Goal: Task Accomplishment & Management: Manage account settings

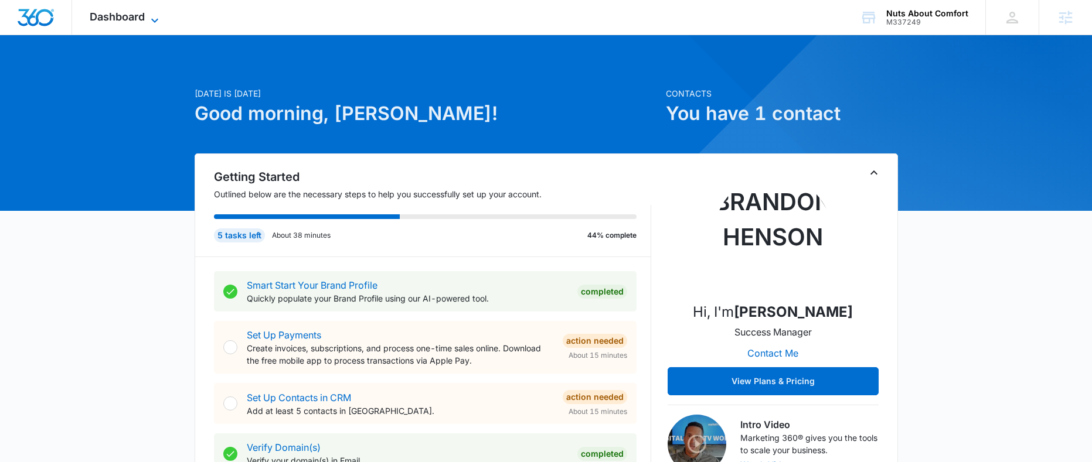
click at [135, 14] on span "Dashboard" at bounding box center [117, 17] width 55 height 12
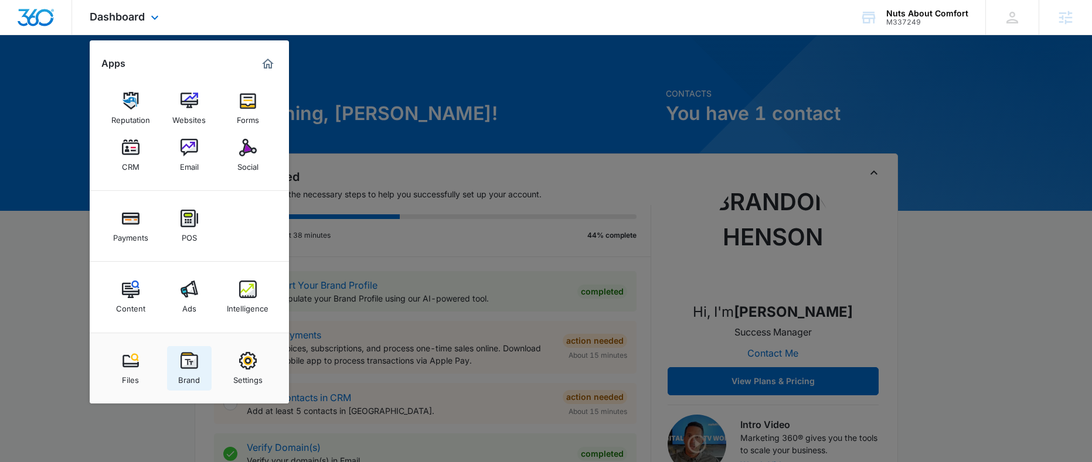
click at [195, 368] on img at bounding box center [189, 361] width 18 height 18
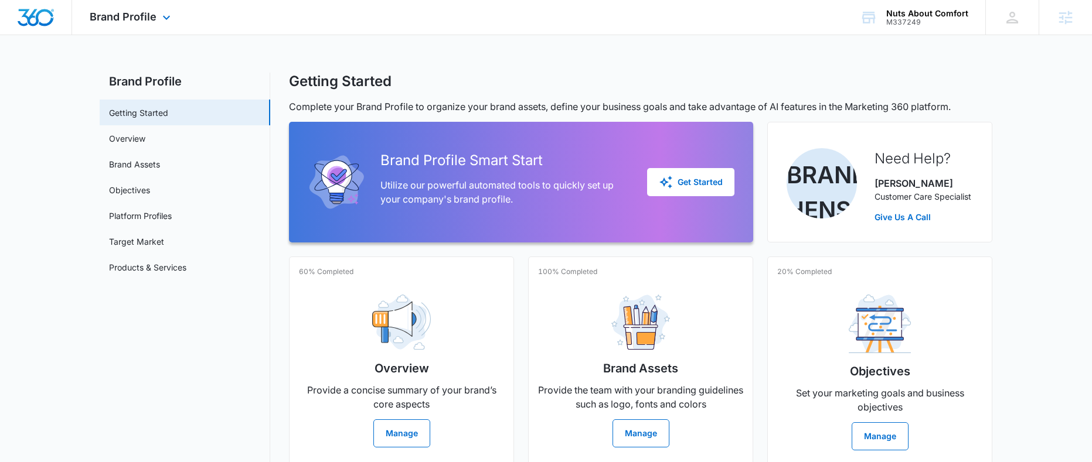
click at [155, 24] on div "Brand Profile Apps Reputation Websites Forms CRM Email Social Payments POS Cont…" at bounding box center [131, 17] width 119 height 35
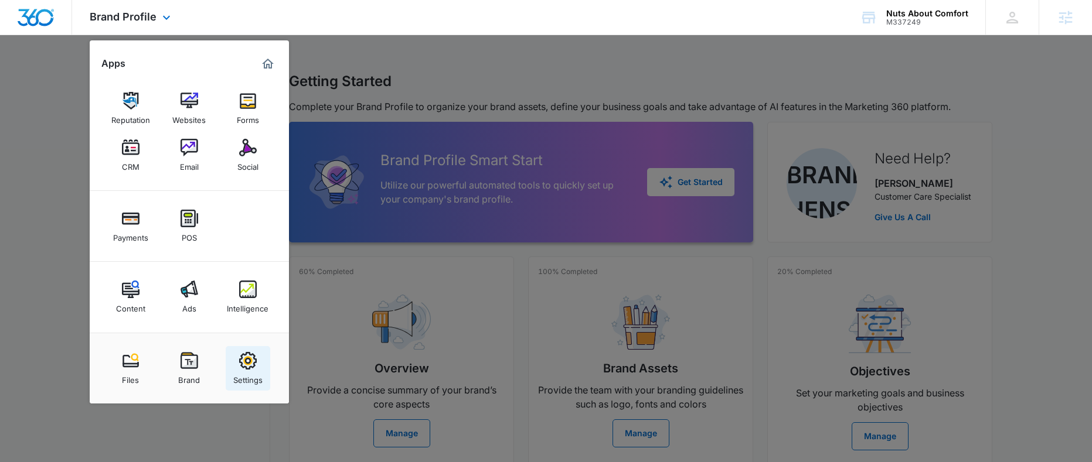
click at [248, 356] on img at bounding box center [248, 361] width 18 height 18
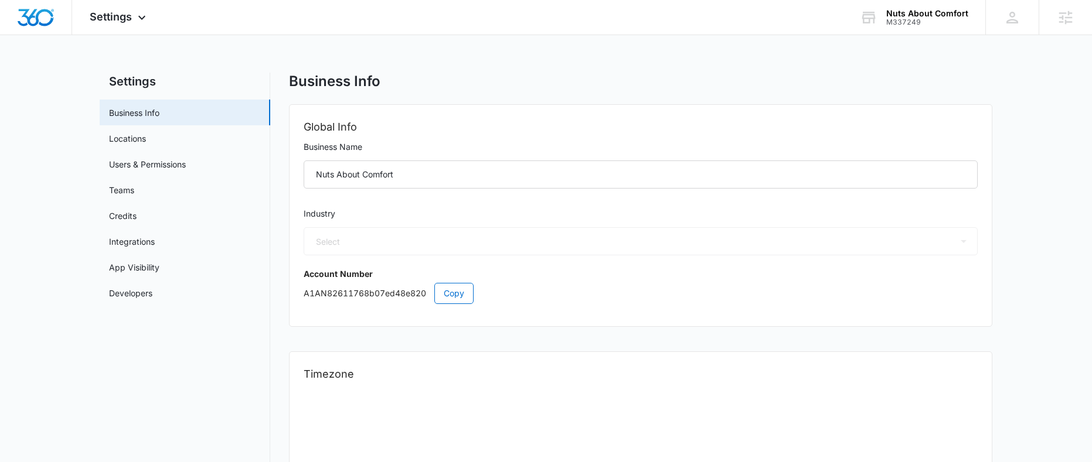
select select "3"
select select "US"
select select "America/Denver"
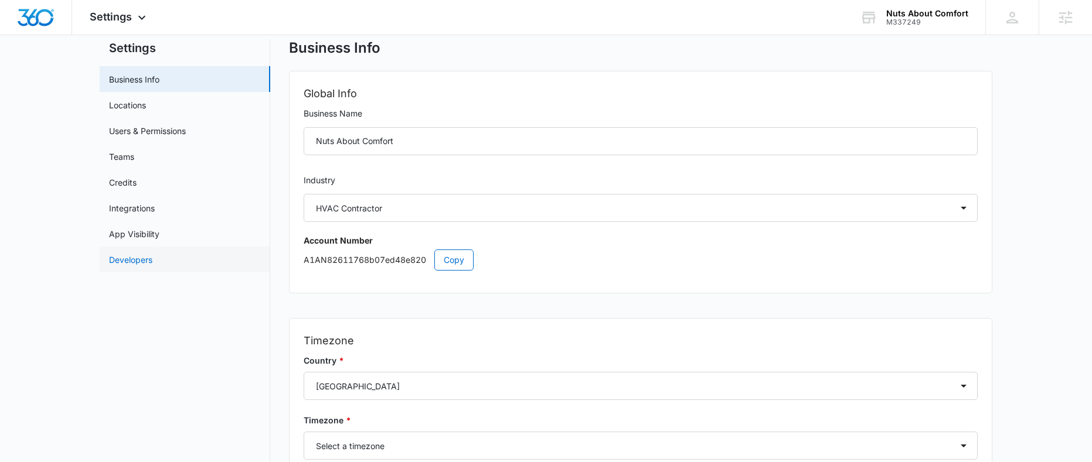
scroll to position [20, 0]
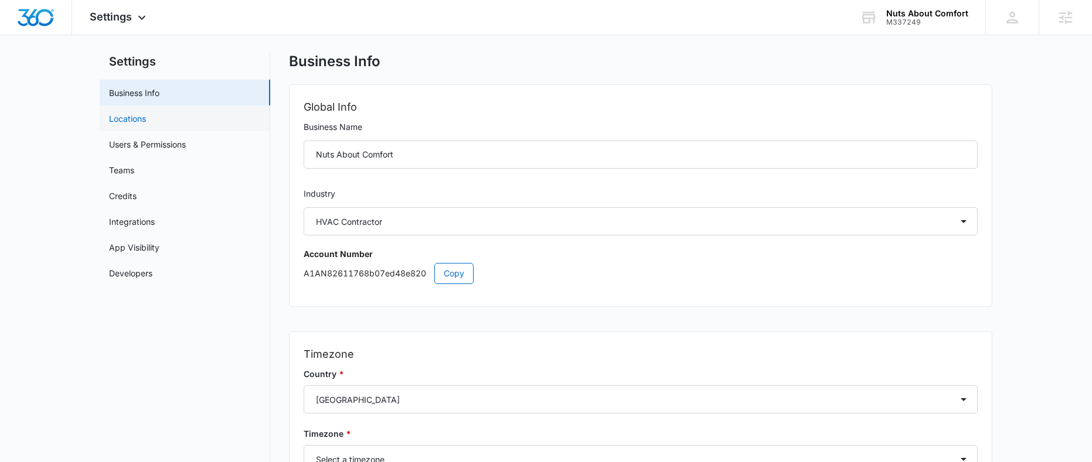
click at [142, 125] on link "Locations" at bounding box center [127, 119] width 37 height 12
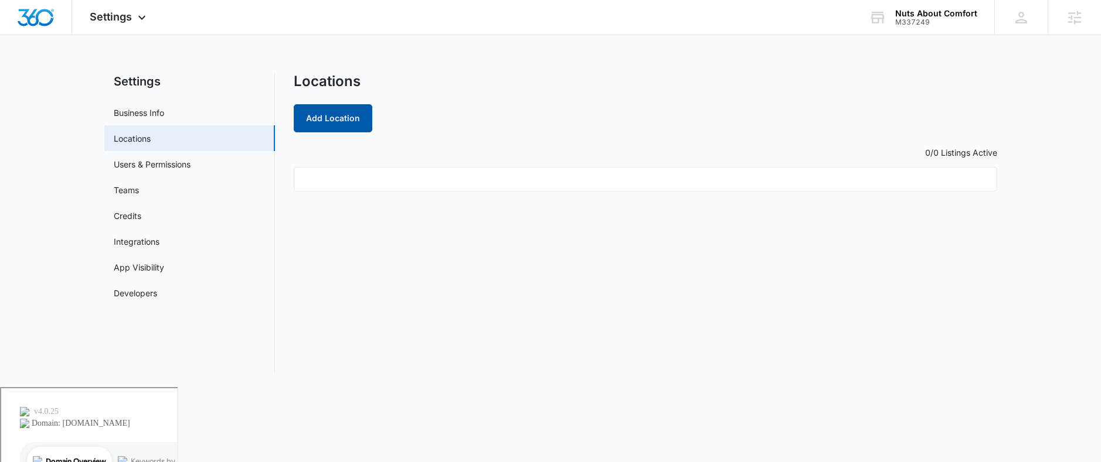
click at [346, 124] on button "Add Location" at bounding box center [333, 118] width 79 height 28
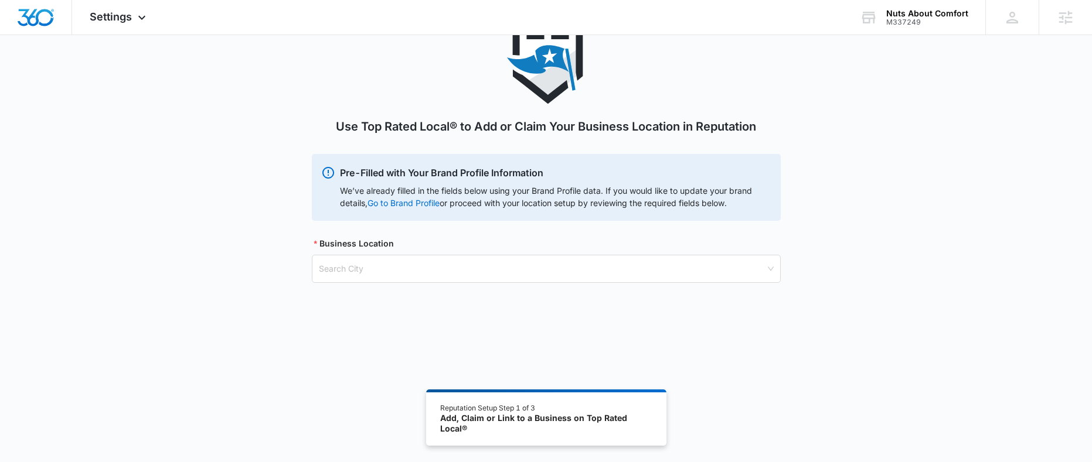
scroll to position [52, 0]
click at [381, 277] on input "search" at bounding box center [542, 267] width 447 height 27
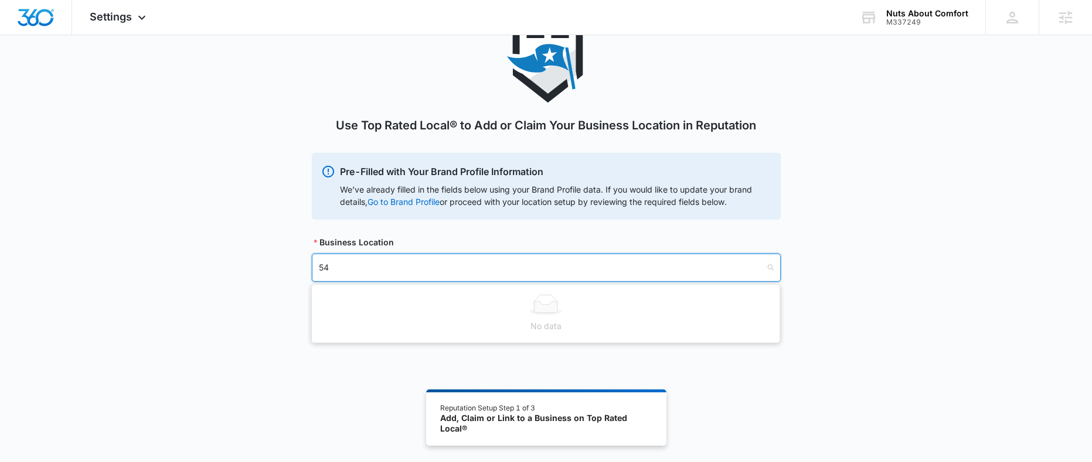
type input "5"
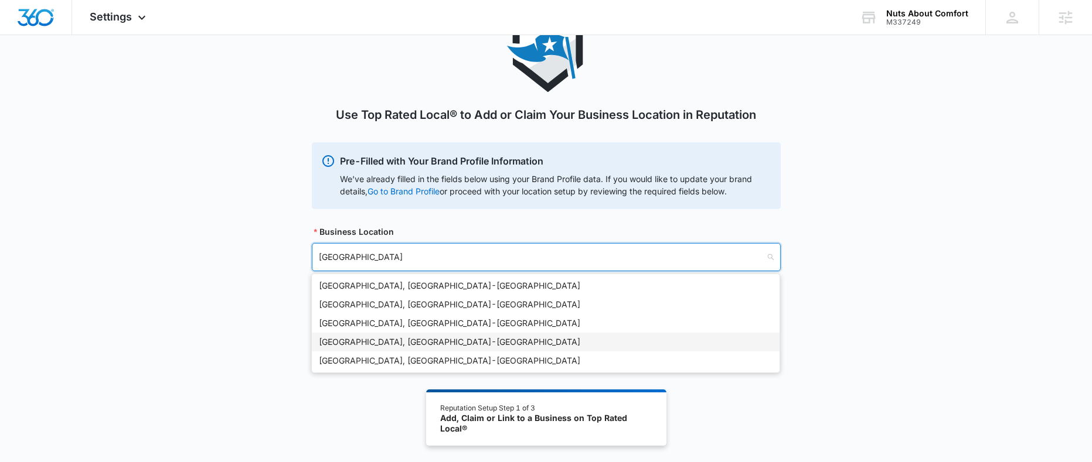
scroll to position [64, 0]
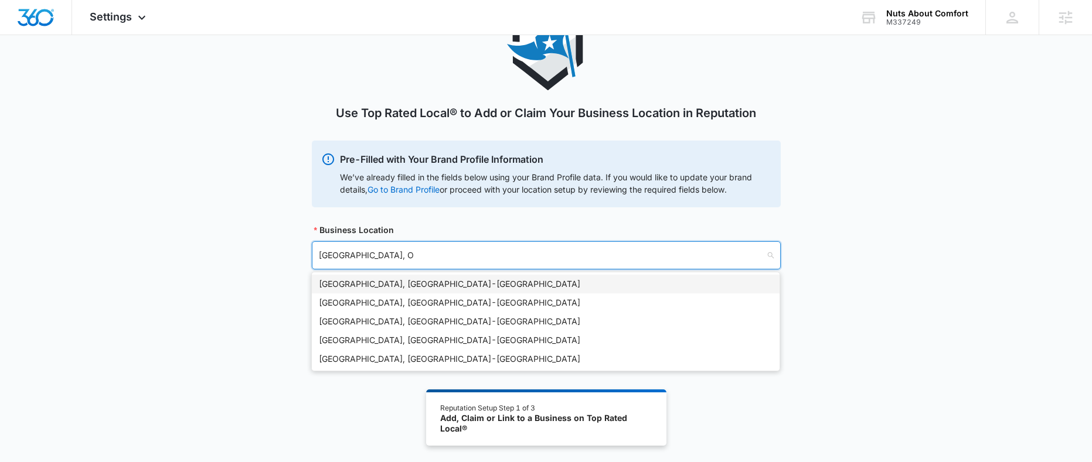
type input "Paris, OH"
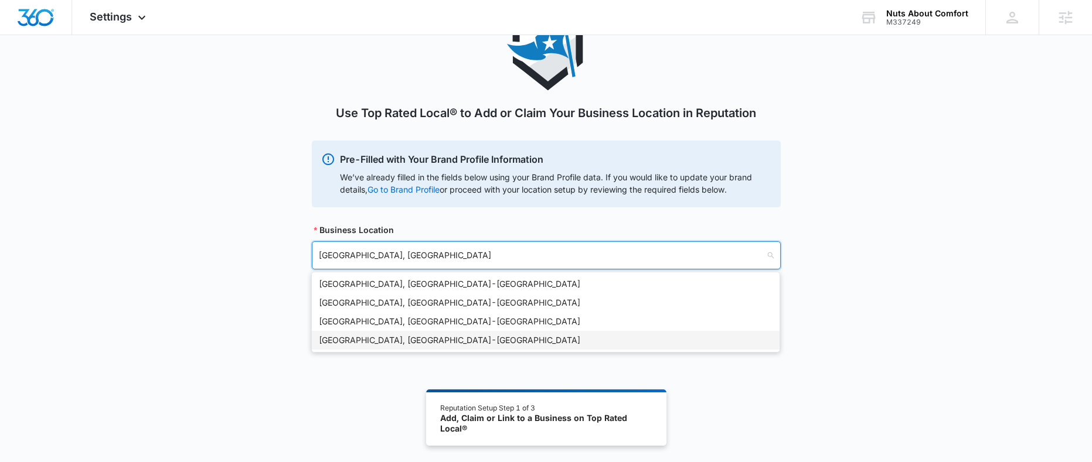
click at [352, 343] on div "Paris, OH - USA" at bounding box center [546, 340] width 454 height 13
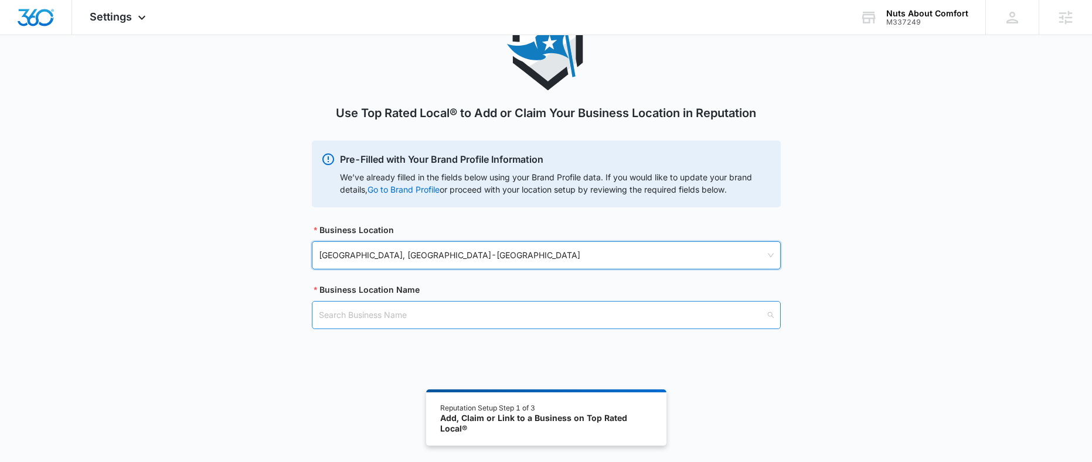
click at [379, 322] on input "search" at bounding box center [542, 315] width 447 height 27
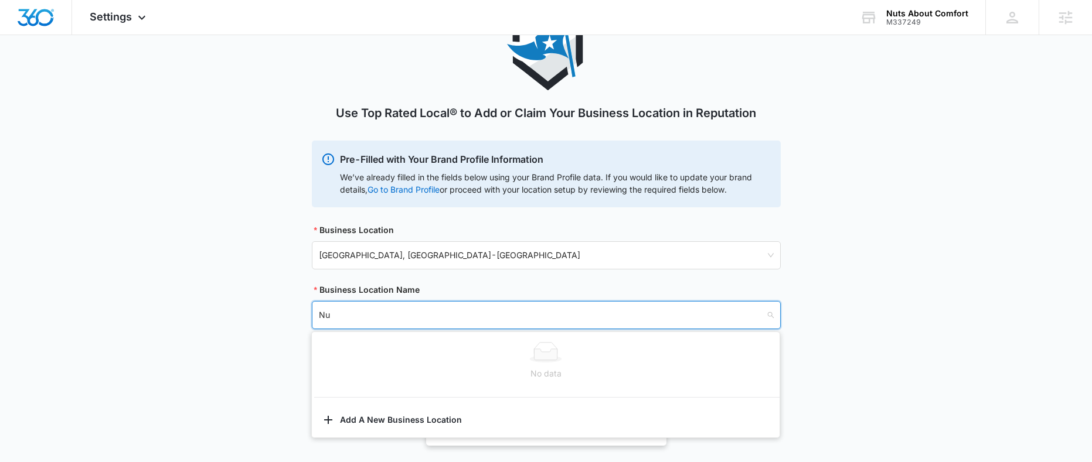
type input "N"
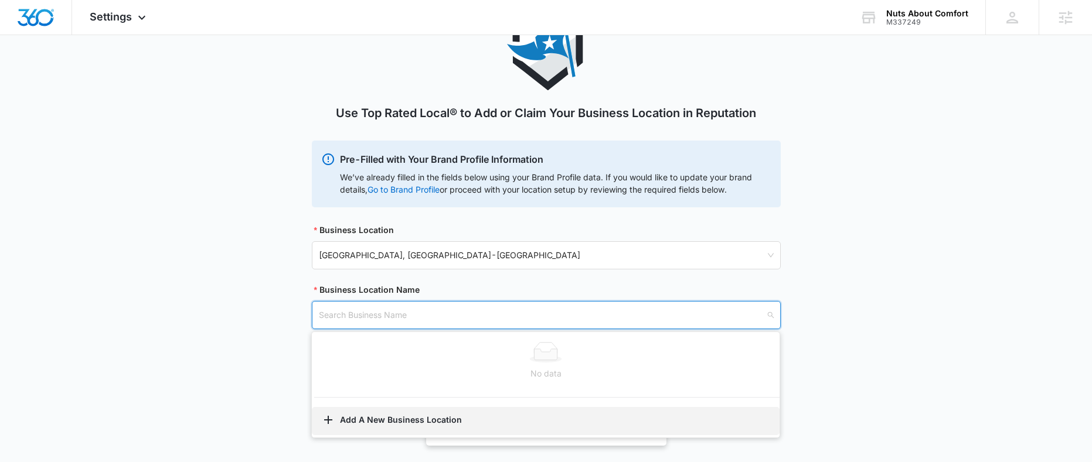
click at [385, 422] on button "Add A New Business Location" at bounding box center [546, 421] width 468 height 28
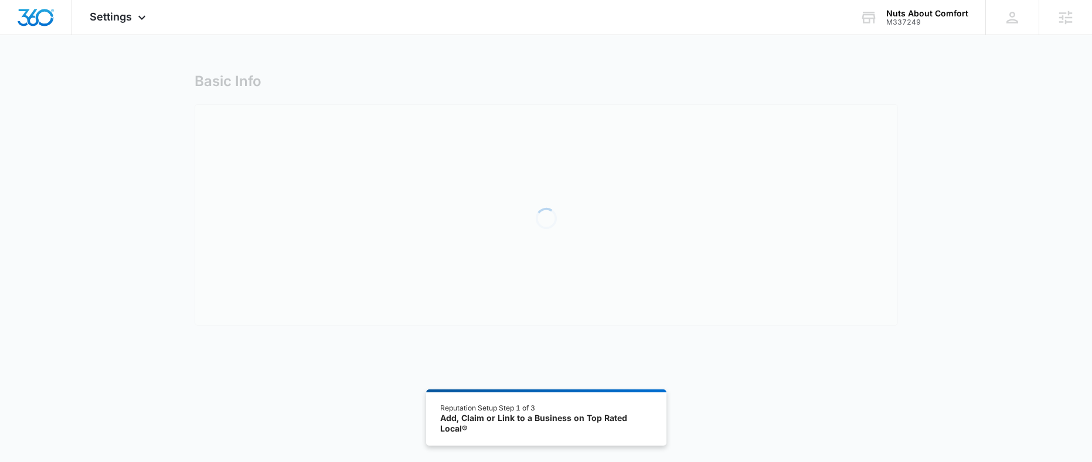
select select "Ohio"
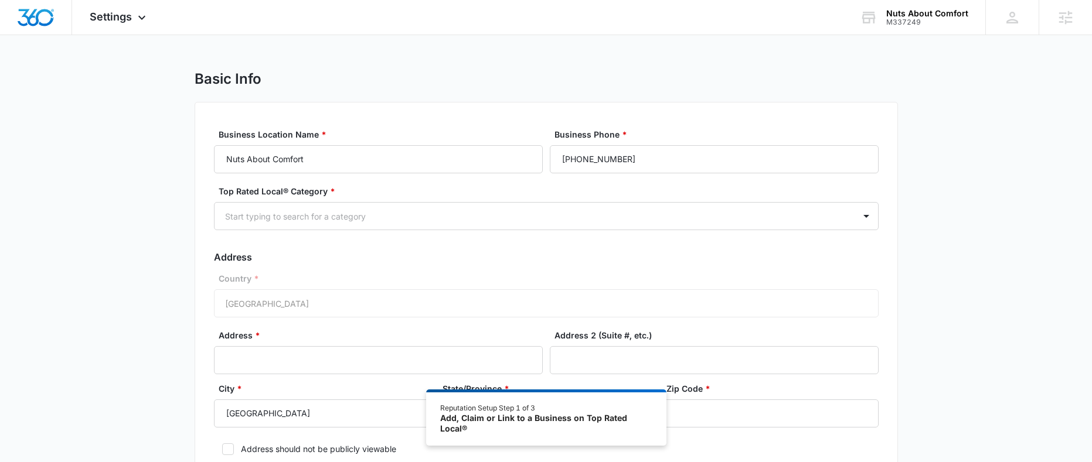
scroll to position [6, 0]
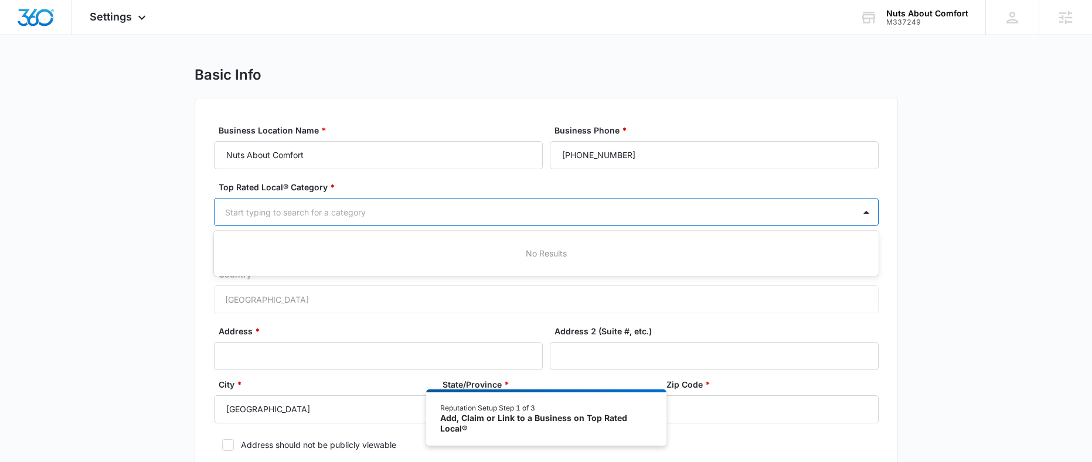
click at [423, 219] on div at bounding box center [532, 212] width 614 height 15
type input "hvac"
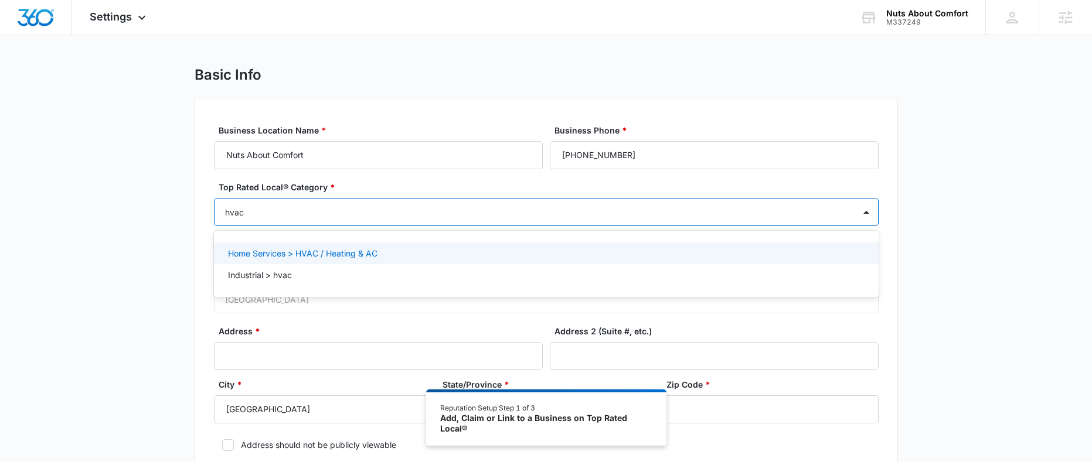
click at [326, 258] on p "Home Services > HVAC / Heating & AC" at bounding box center [302, 253] width 149 height 12
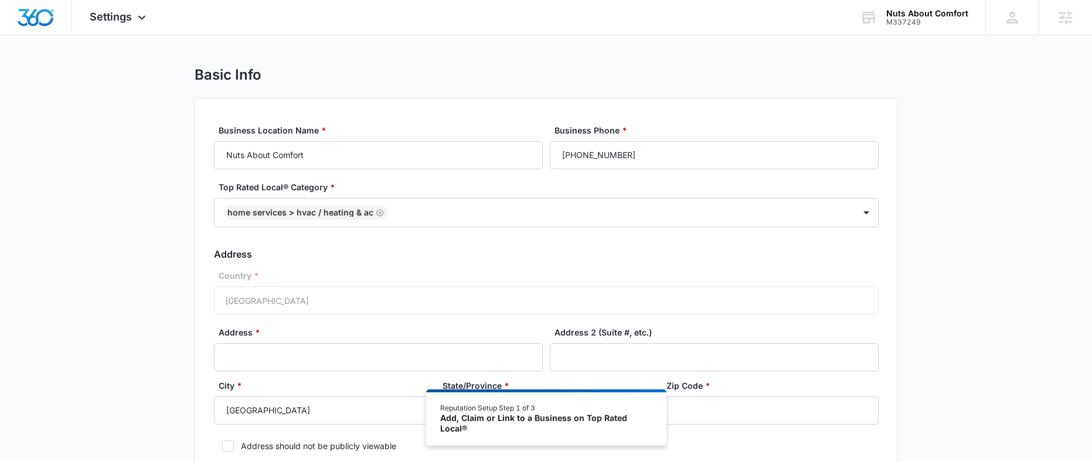
click at [370, 305] on div "Country * United States of America" at bounding box center [546, 292] width 665 height 45
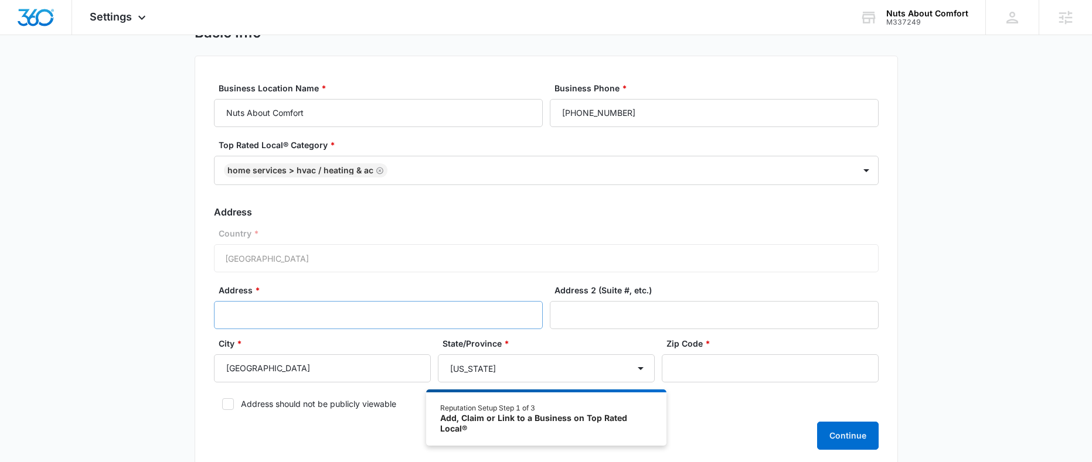
scroll to position [55, 0]
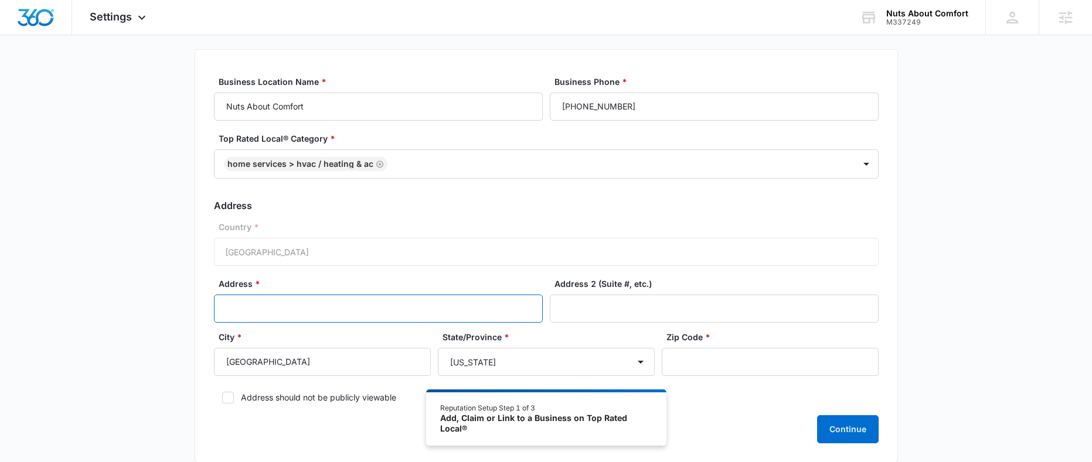
click at [326, 316] on input "Address *" at bounding box center [378, 309] width 329 height 28
type input "5455 Hartzell"
click at [699, 369] on input "Zip Code *" at bounding box center [770, 362] width 217 height 28
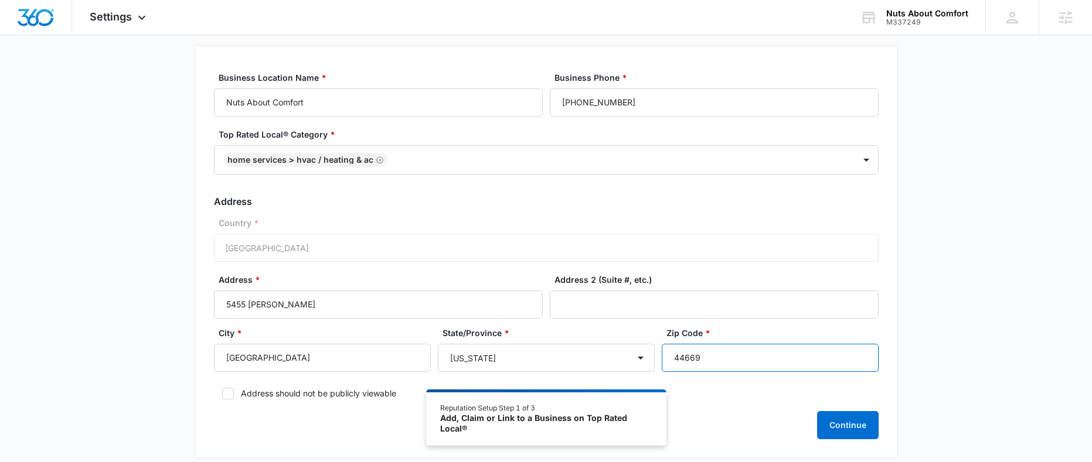
scroll to position [60, 0]
type input "44669"
click at [223, 395] on icon at bounding box center [228, 393] width 11 height 11
click at [222, 395] on input "Address should not be publicly viewable" at bounding box center [218, 393] width 8 height 8
checkbox input "true"
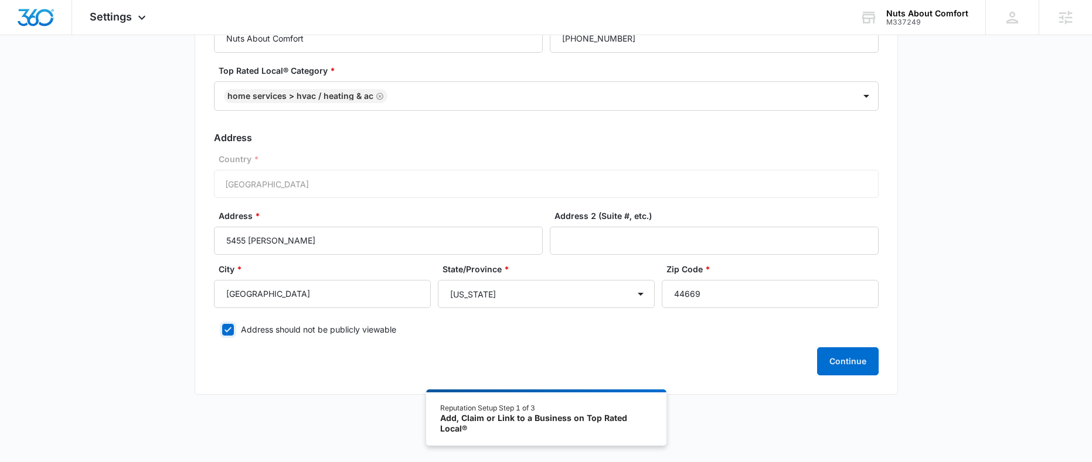
scroll to position [130, 0]
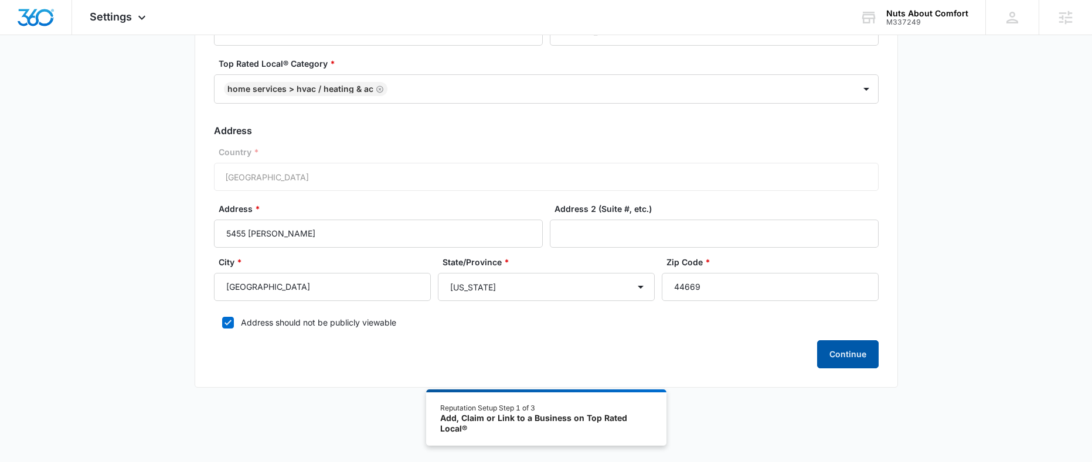
click at [835, 354] on button "Continue" at bounding box center [848, 354] width 62 height 28
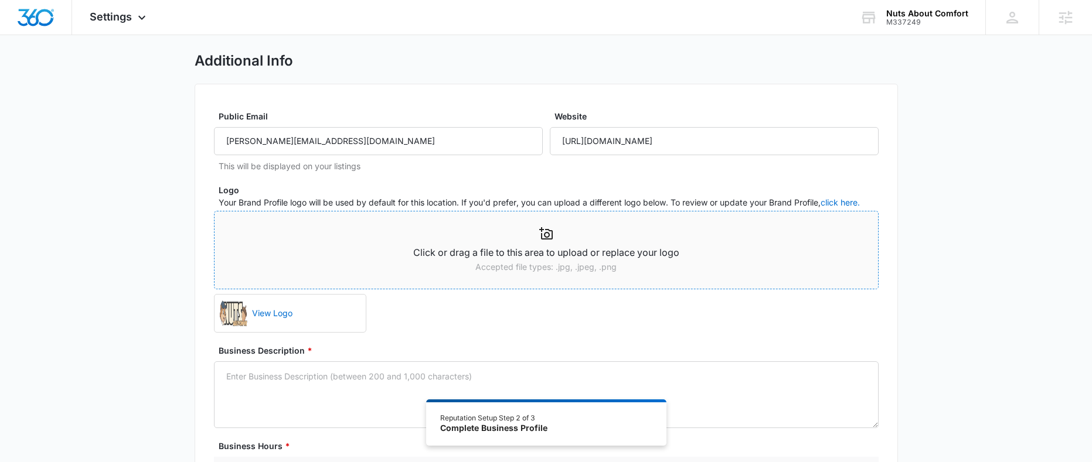
scroll to position [21, 0]
click at [538, 254] on p "Click or drag a file to this area to upload or replace your logo" at bounding box center [545, 252] width 663 height 15
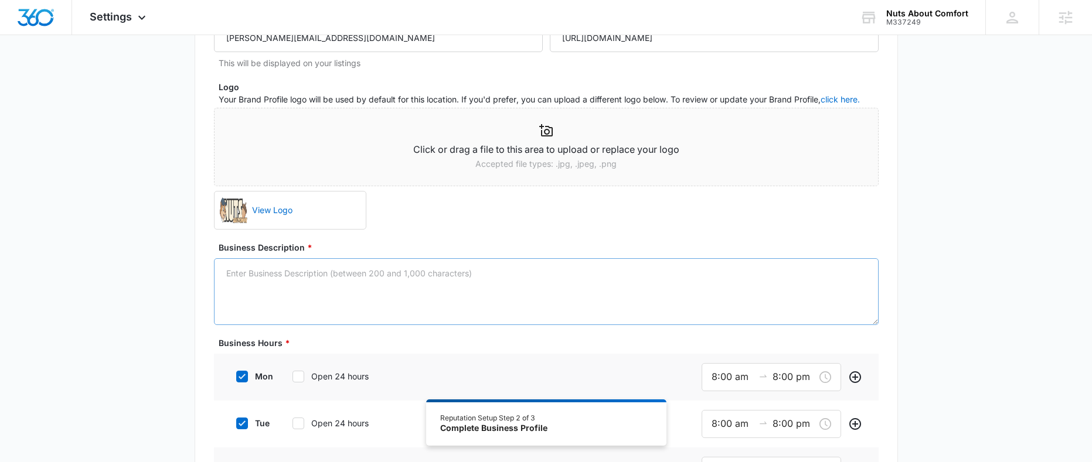
scroll to position [145, 0]
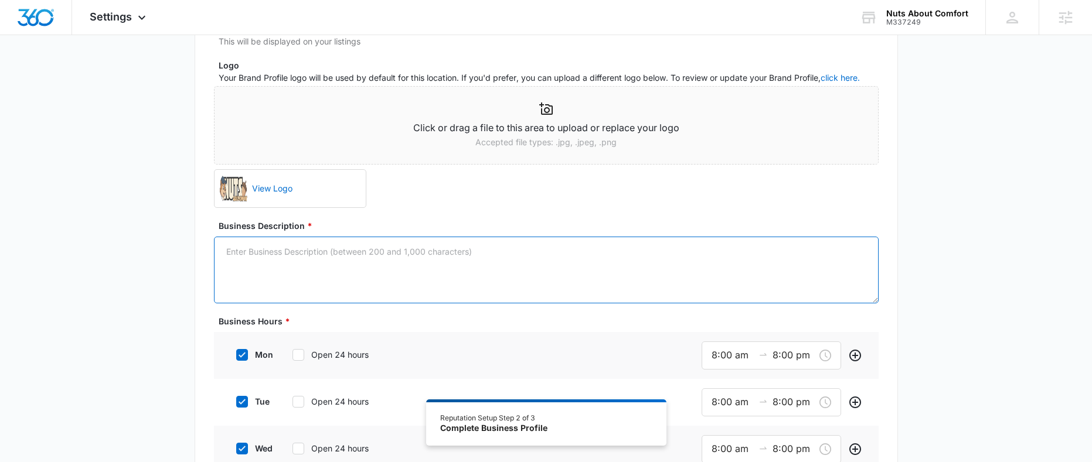
click at [492, 262] on textarea "Business Description *" at bounding box center [546, 270] width 665 height 67
paste textarea "At Nuts About Comfort, we believe that your heating and cooling experience shou…"
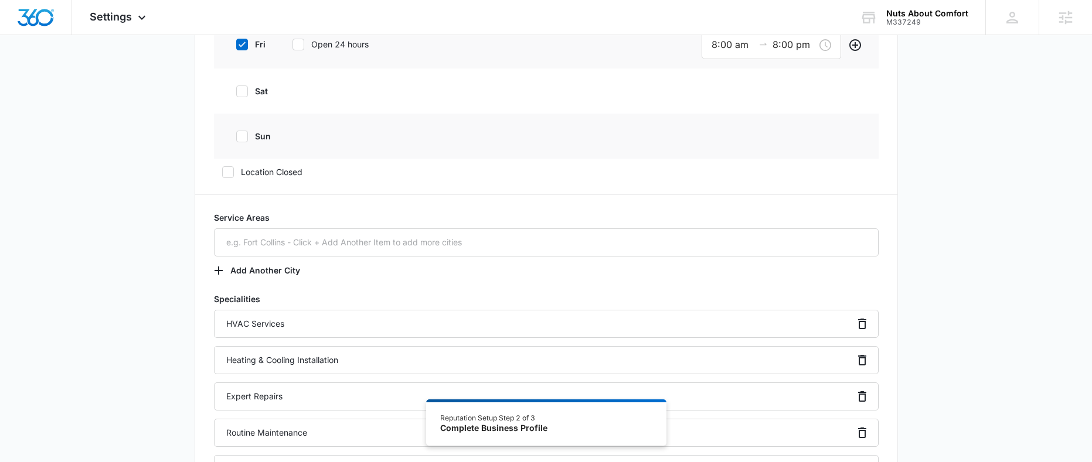
scroll to position [644, 0]
type textarea "At Nuts About Comfort, we believe that your heating and cooling experience shou…"
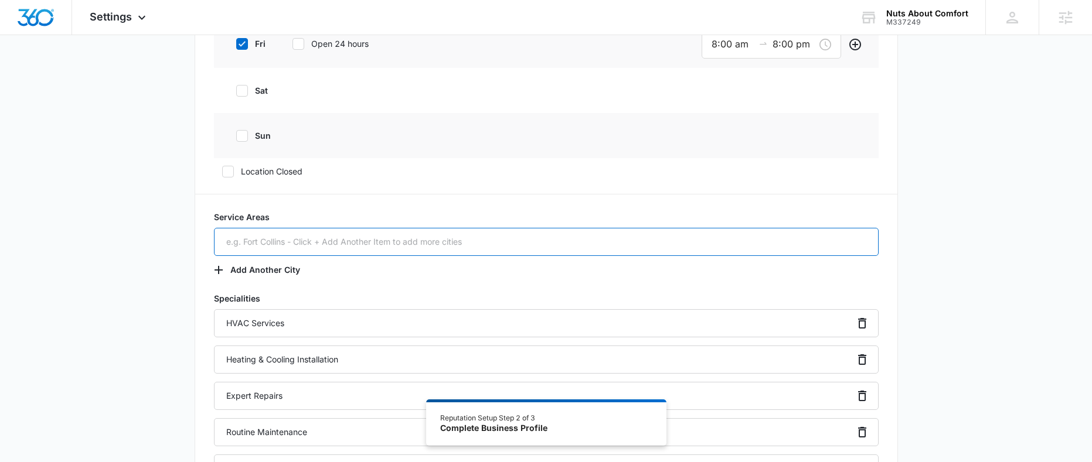
click at [339, 240] on input "text" at bounding box center [546, 242] width 665 height 28
type input "C"
type input "Carrollton, Ohio"
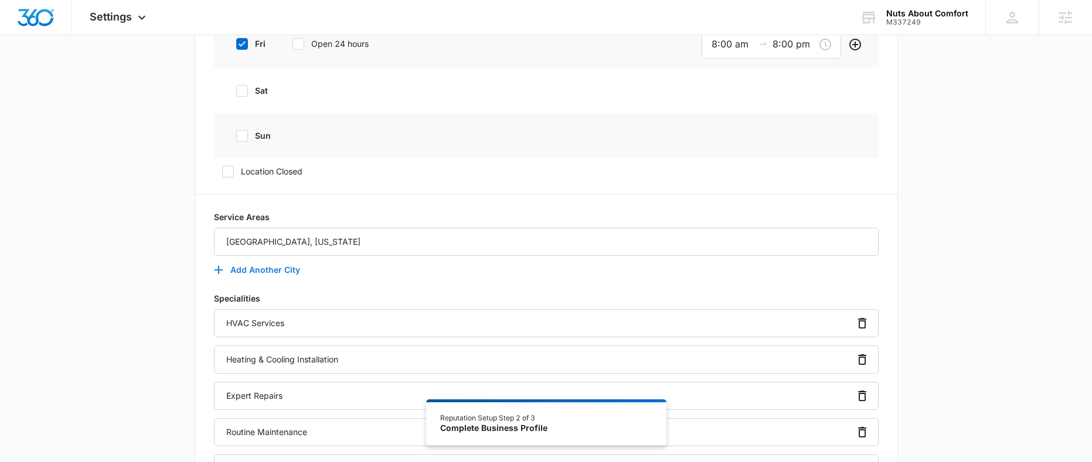
click at [246, 273] on button "Add Another City" at bounding box center [263, 270] width 98 height 28
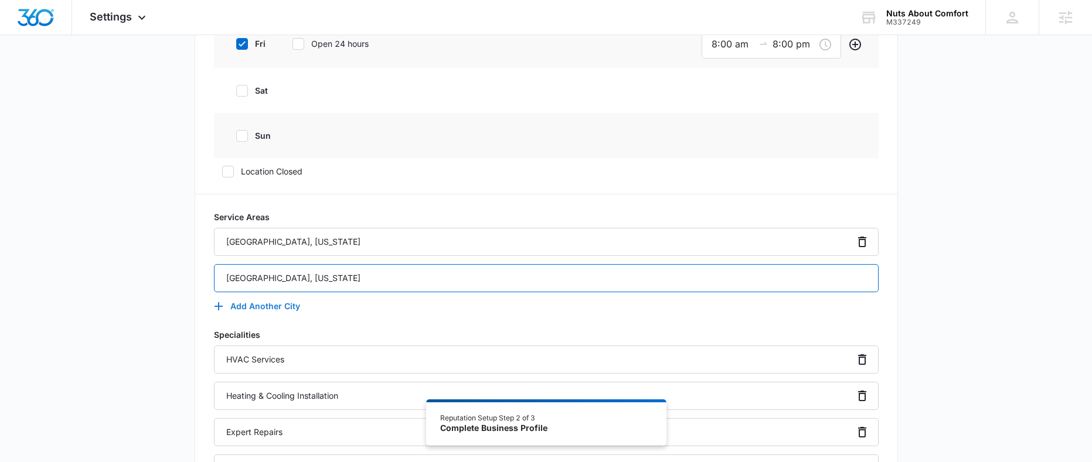
type input "Dover, Ohio"
click at [266, 309] on button "Add Another City" at bounding box center [263, 306] width 98 height 28
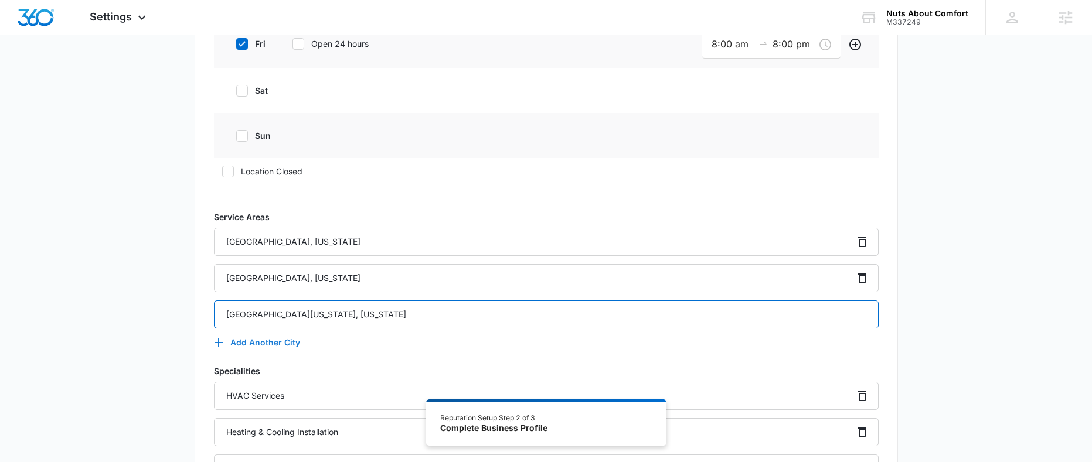
type input "Old Washington, Ohio"
click at [284, 340] on button "Add Another City" at bounding box center [263, 343] width 98 height 28
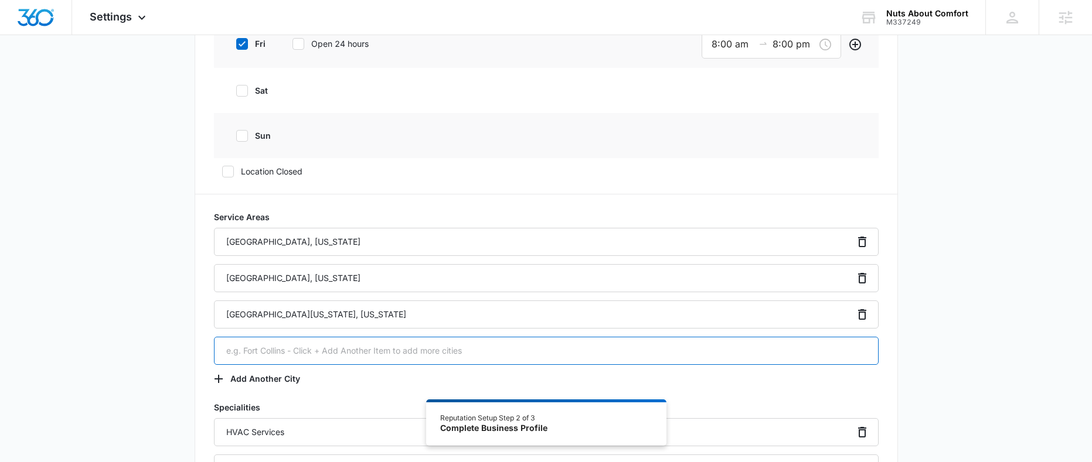
type input "B"
type input "Byesville"
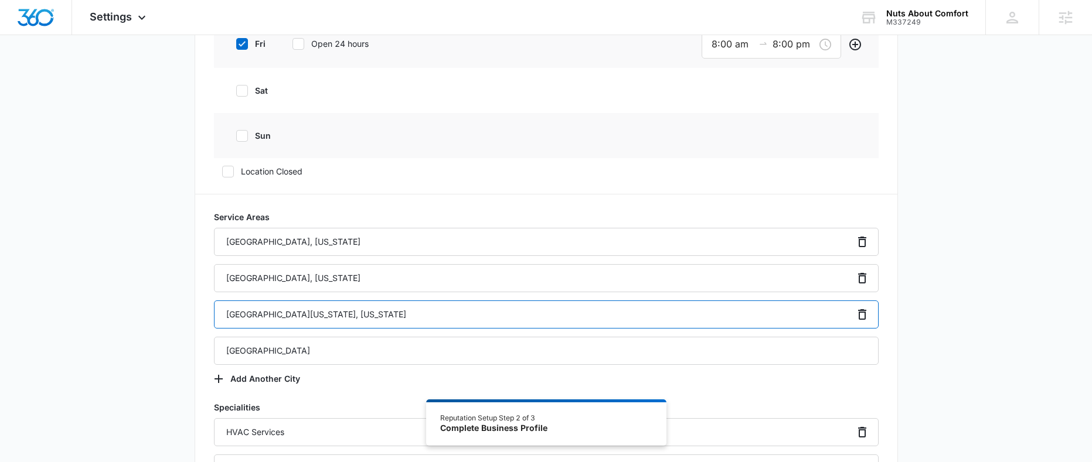
drag, startPoint x: 314, startPoint y: 318, endPoint x: 287, endPoint y: 317, distance: 27.0
click at [287, 317] on input "Old Washington, Ohio" at bounding box center [546, 315] width 665 height 28
type input "Old Washington"
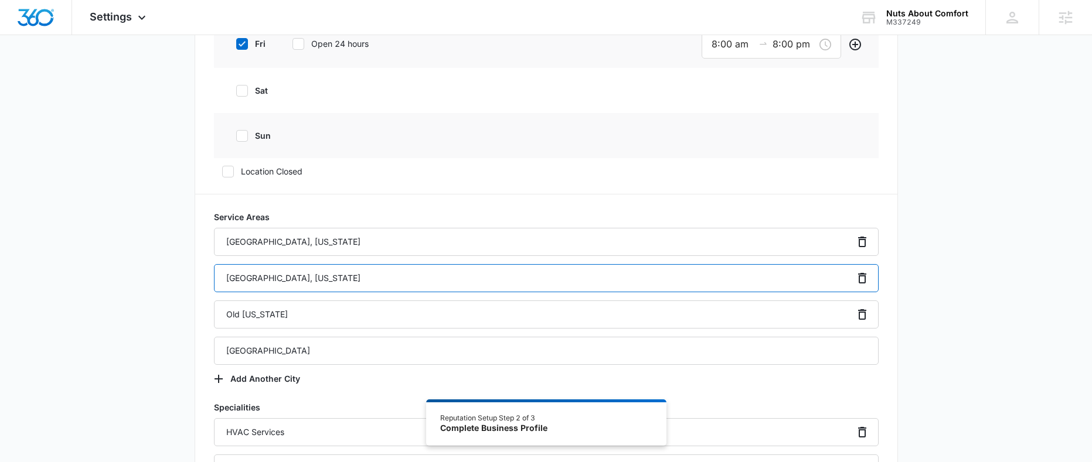
click at [274, 280] on input "Dover, Ohio" at bounding box center [546, 278] width 665 height 28
type input "Dover"
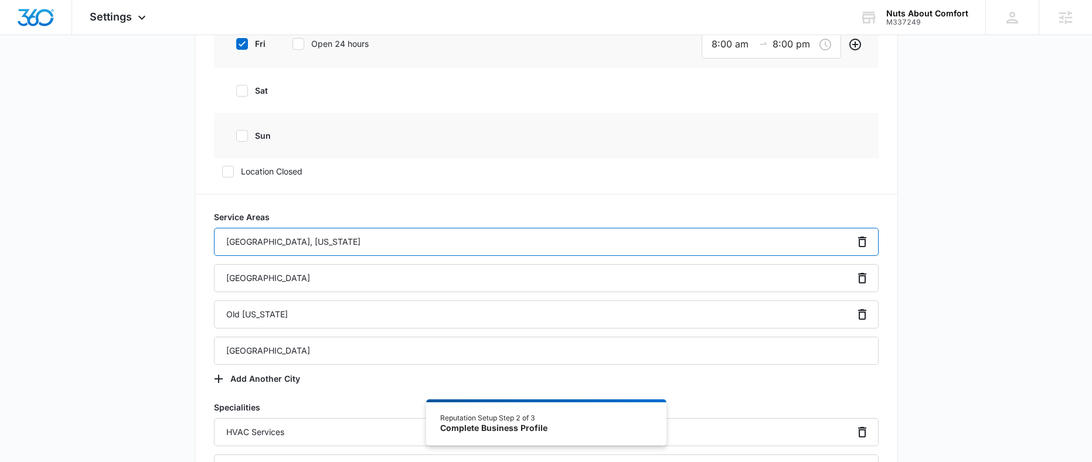
click at [290, 245] on input "Carrollton, Ohio" at bounding box center [546, 242] width 665 height 28
type input "Carrollton"
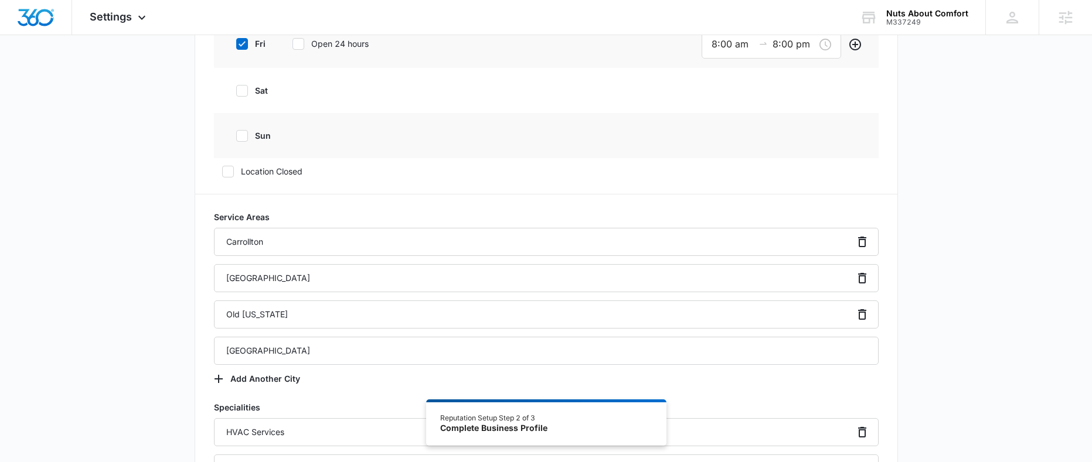
click at [192, 335] on div "Additional Info Public Email ron@nutsaboutcomfort.com This will be displayed on…" at bounding box center [546, 182] width 1092 height 1507
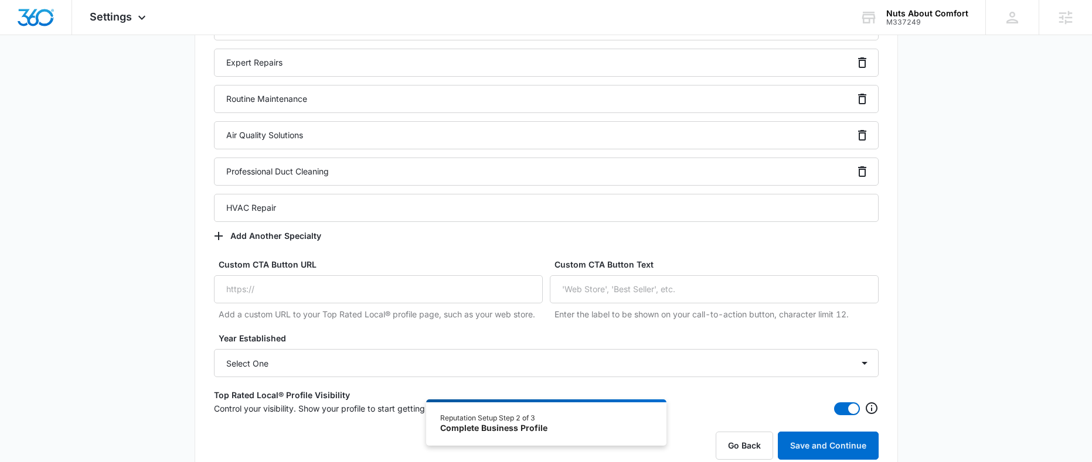
scroll to position [1088, 0]
click at [313, 295] on input "Custom CTA Button URL" at bounding box center [378, 288] width 329 height 28
click at [319, 290] on input "Custom CTA Button URL" at bounding box center [378, 288] width 329 height 28
paste input "https://nutsaboutcomfort.com/"
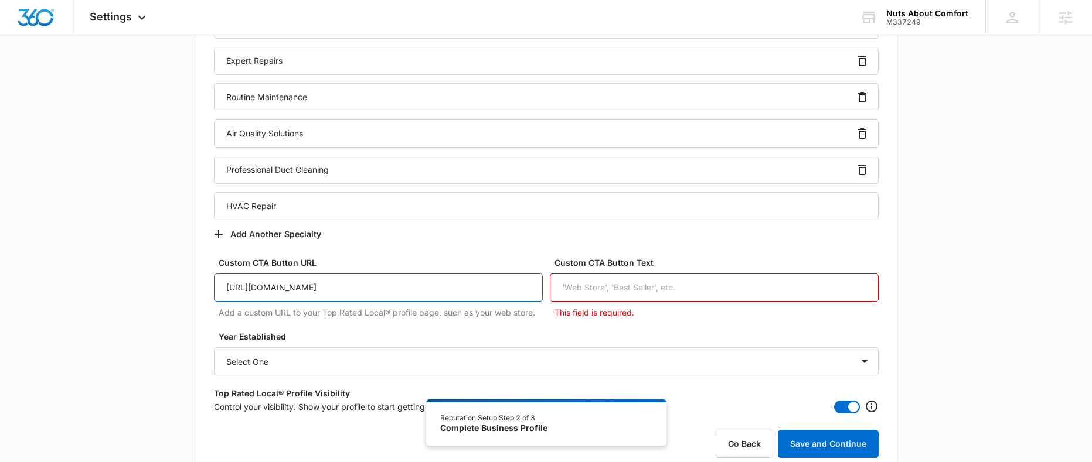
type input "https://nutsaboutcomfort.com/"
click at [688, 289] on input "Custom CTA Button Text" at bounding box center [714, 288] width 329 height 28
type input "Call Now"
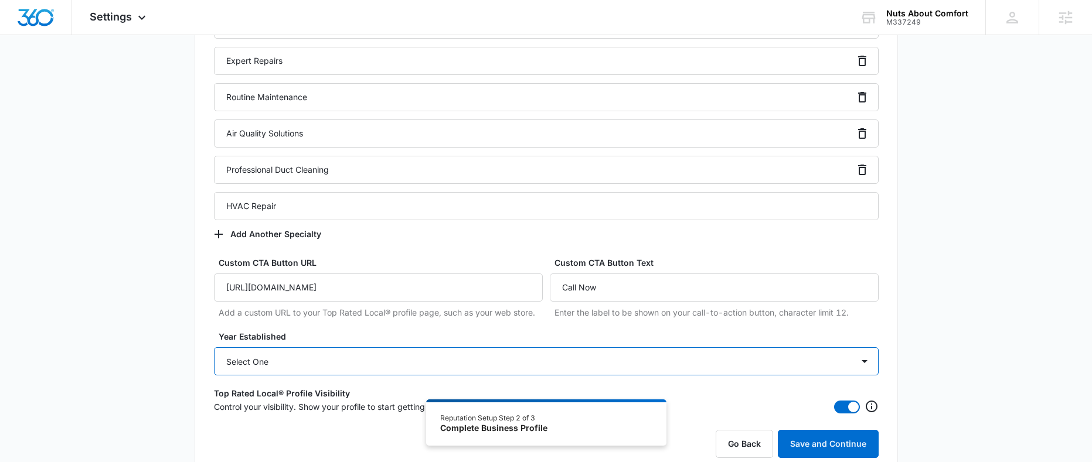
click at [722, 357] on select "Select One 2025 2024 2023 2022 2021 2020 2019 2018 2017 2016 2015 2014 2013 201…" at bounding box center [546, 362] width 665 height 28
select select "2005"
click at [214, 348] on select "Select One 2025 2024 2023 2022 2021 2020 2019 2018 2017 2016 2015 2014 2013 201…" at bounding box center [546, 362] width 665 height 28
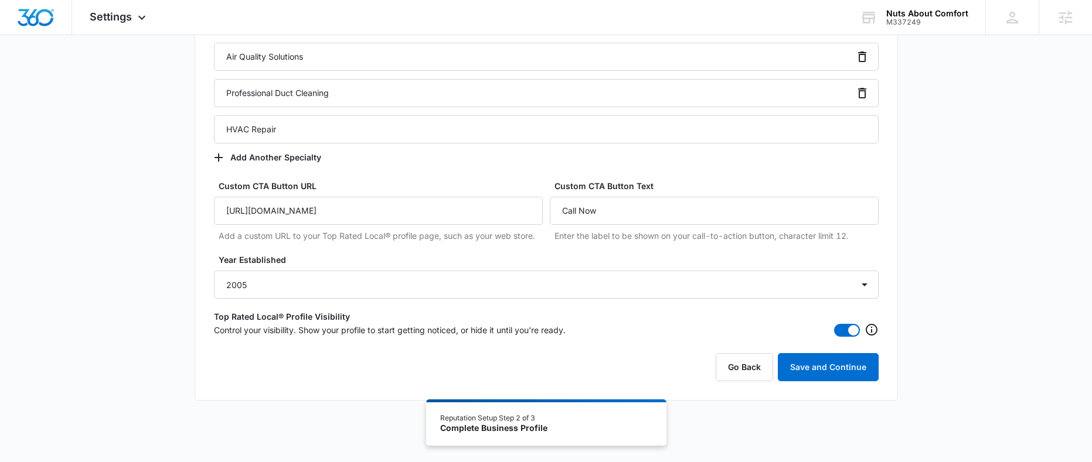
scroll to position [1168, 0]
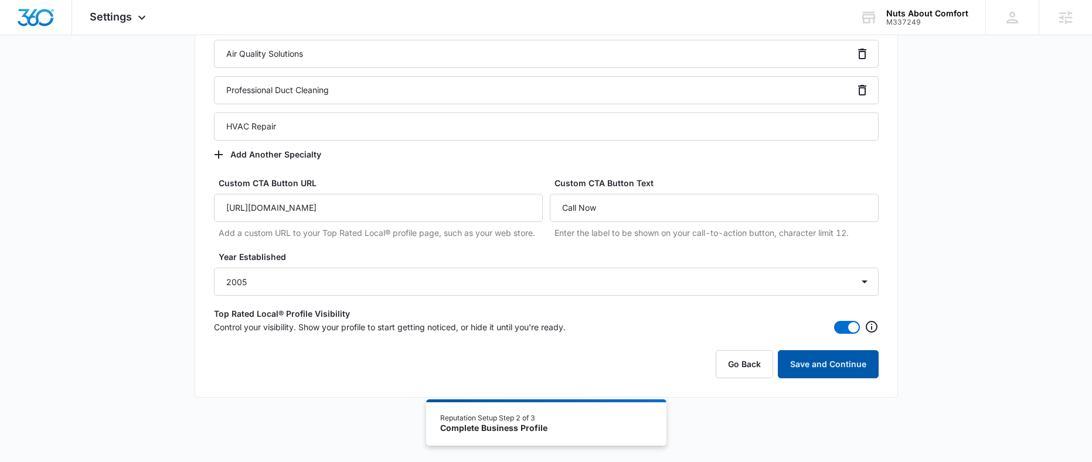
click at [832, 363] on button "Save and Continue" at bounding box center [828, 364] width 101 height 28
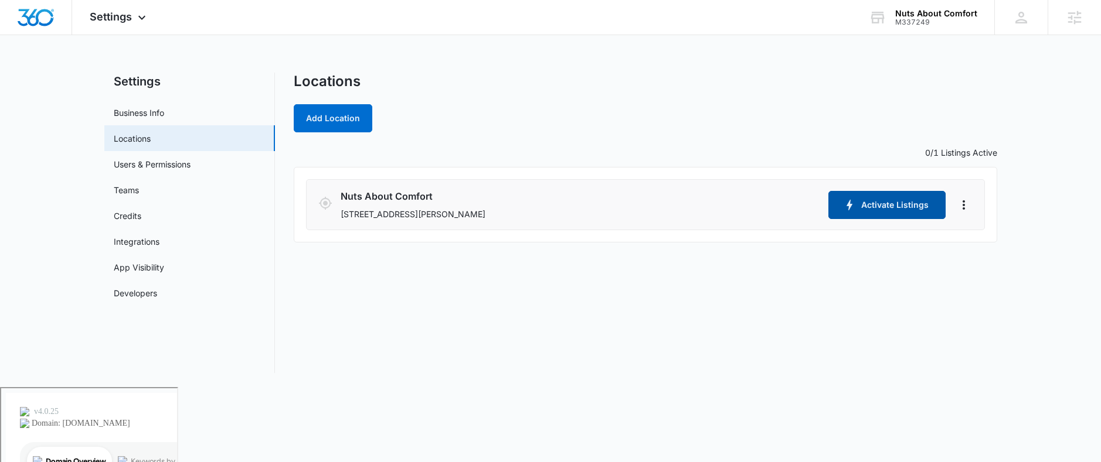
click at [869, 207] on button "Activate Listings" at bounding box center [886, 205] width 117 height 28
click at [39, 16] on img "Dashboard" at bounding box center [36, 18] width 38 height 18
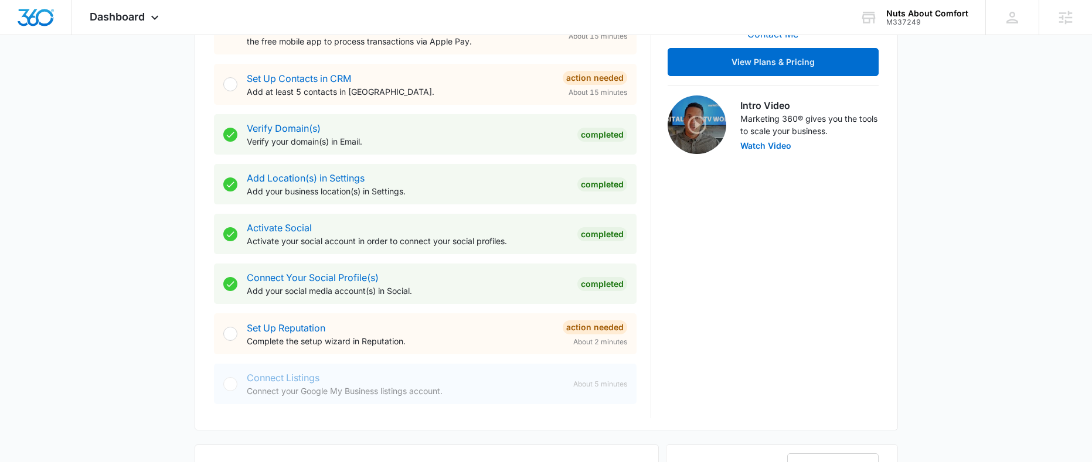
scroll to position [342, 0]
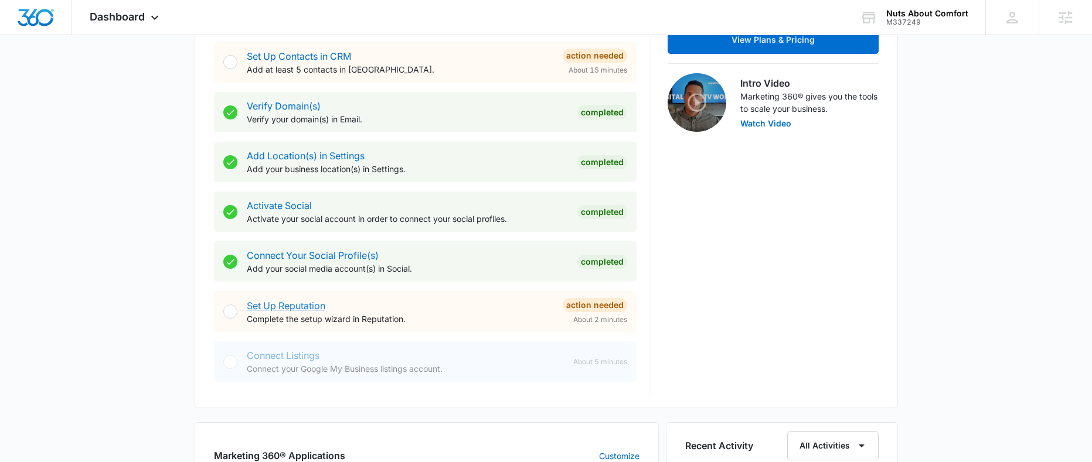
click at [287, 308] on link "Set Up Reputation" at bounding box center [286, 306] width 79 height 12
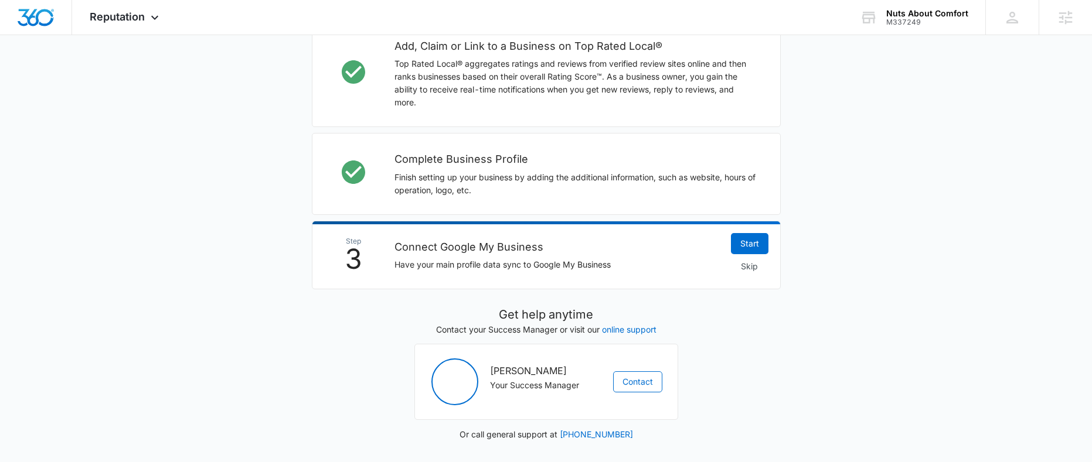
scroll to position [373, 0]
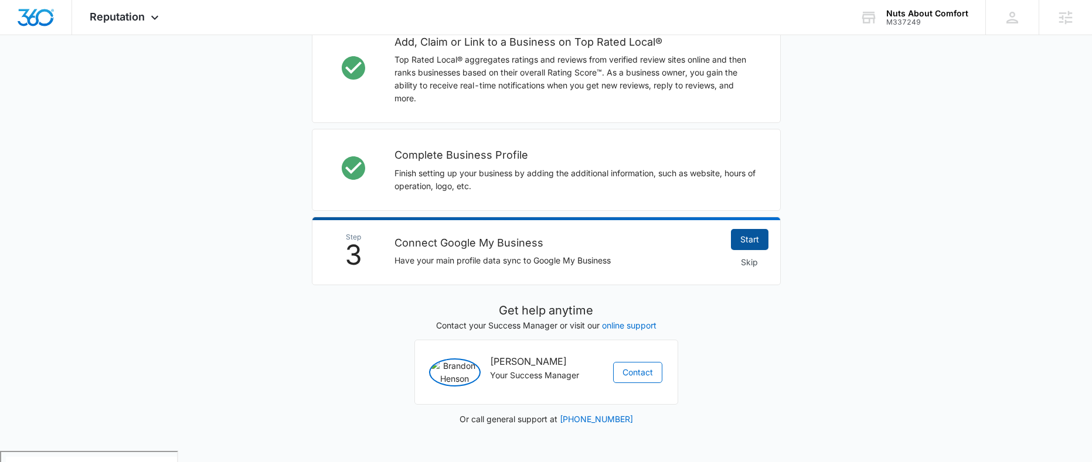
click at [750, 239] on link "Start" at bounding box center [750, 239] width 38 height 21
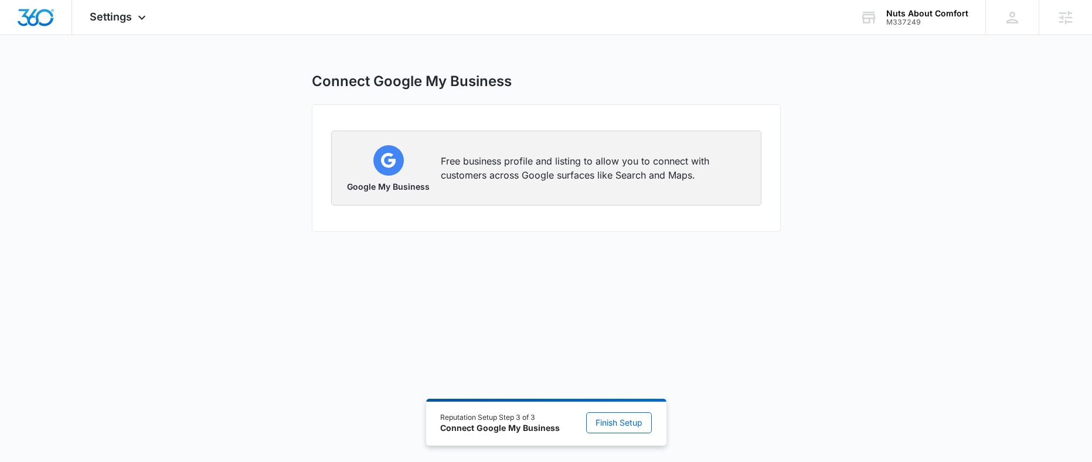
click at [569, 175] on p "Free business profile and listing to allow you to connect with customers across…" at bounding box center [594, 168] width 306 height 28
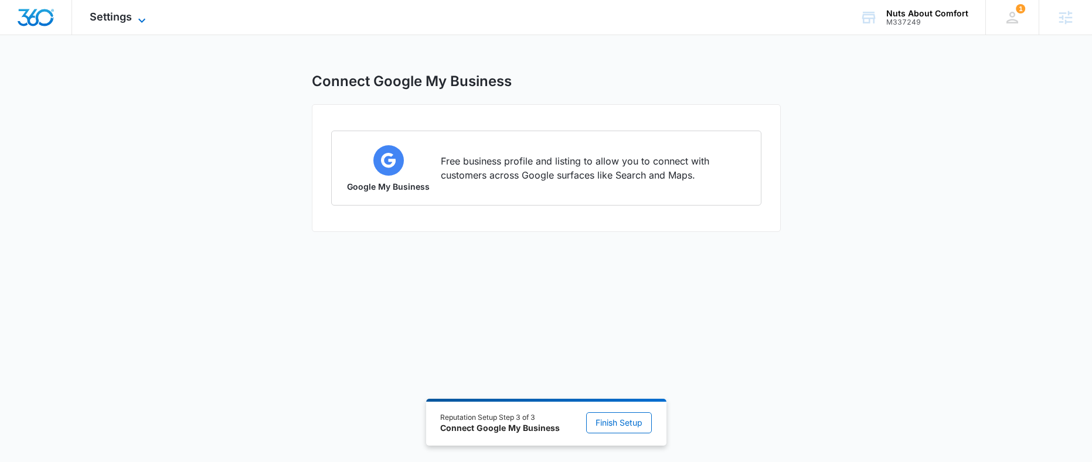
click at [125, 22] on span "Settings" at bounding box center [111, 17] width 42 height 12
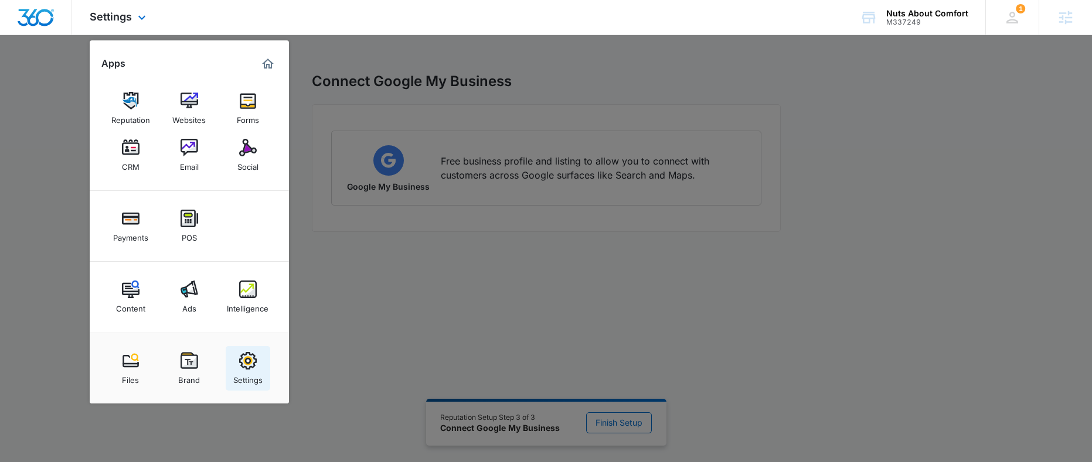
click at [246, 369] on img at bounding box center [248, 361] width 18 height 18
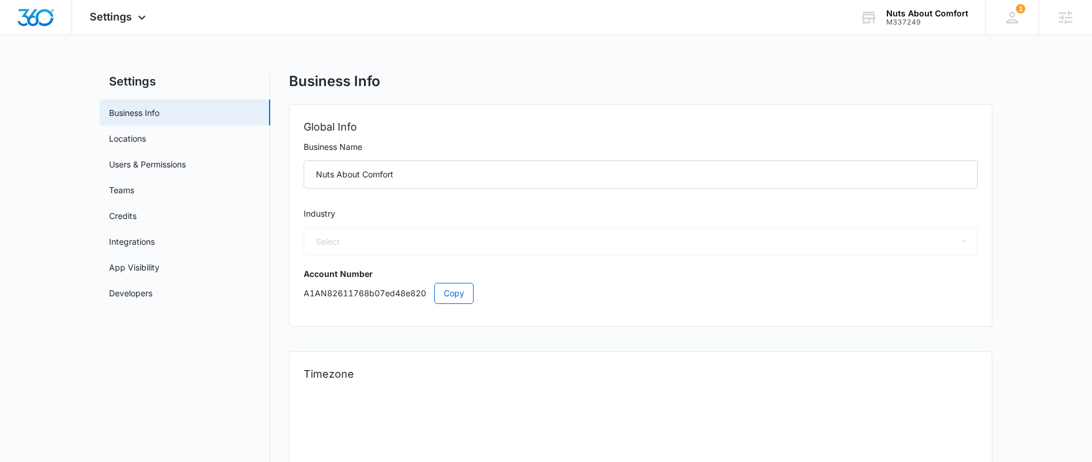
select select "3"
select select "US"
select select "America/Denver"
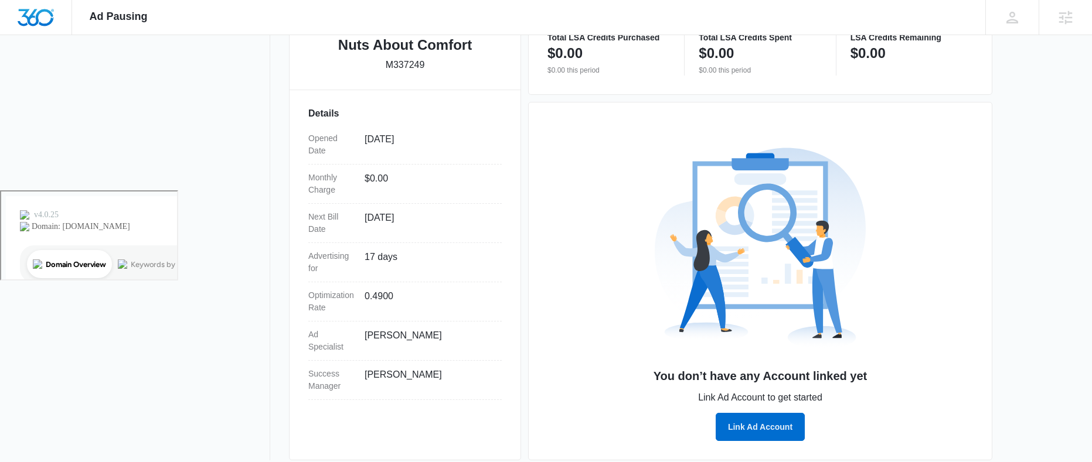
scroll to position [284, 0]
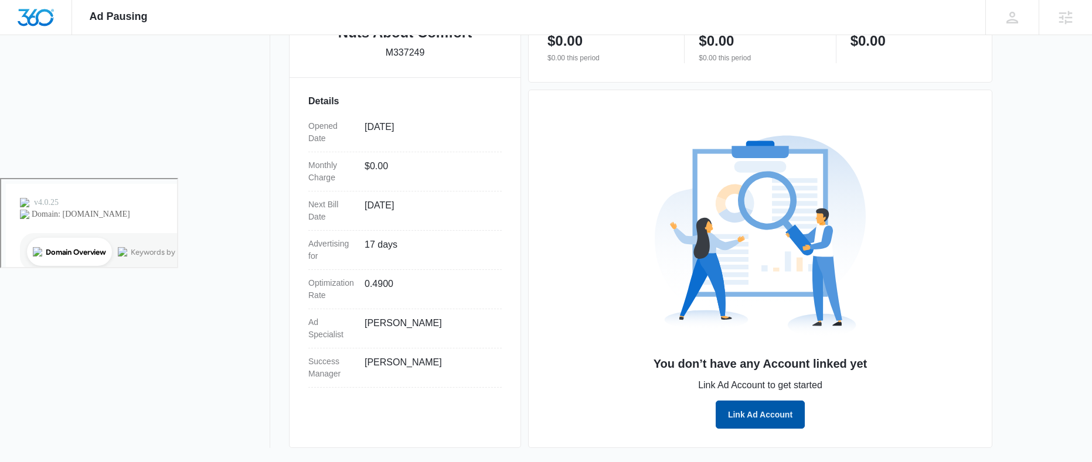
click at [741, 412] on button "Link Ad Account" at bounding box center [760, 415] width 89 height 28
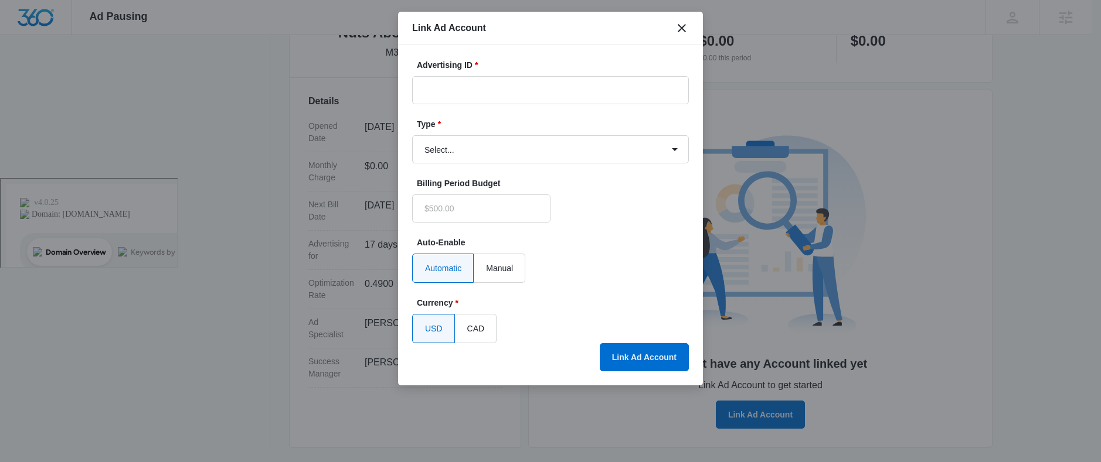
type input "$0.00"
click at [647, 153] on select "Select... Bing Ads Facebook Ads Google Ads" at bounding box center [550, 149] width 277 height 28
click at [685, 32] on icon "close" at bounding box center [682, 28] width 14 height 14
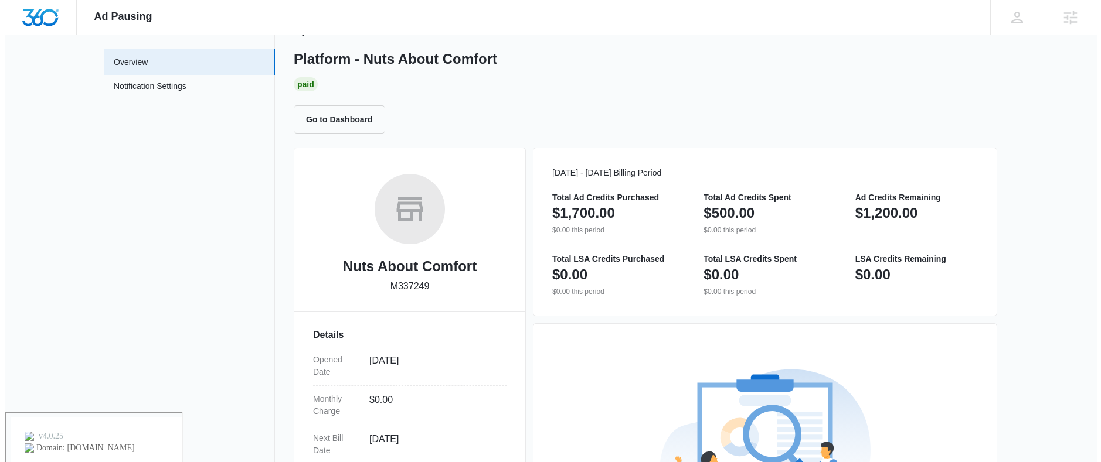
scroll to position [0, 0]
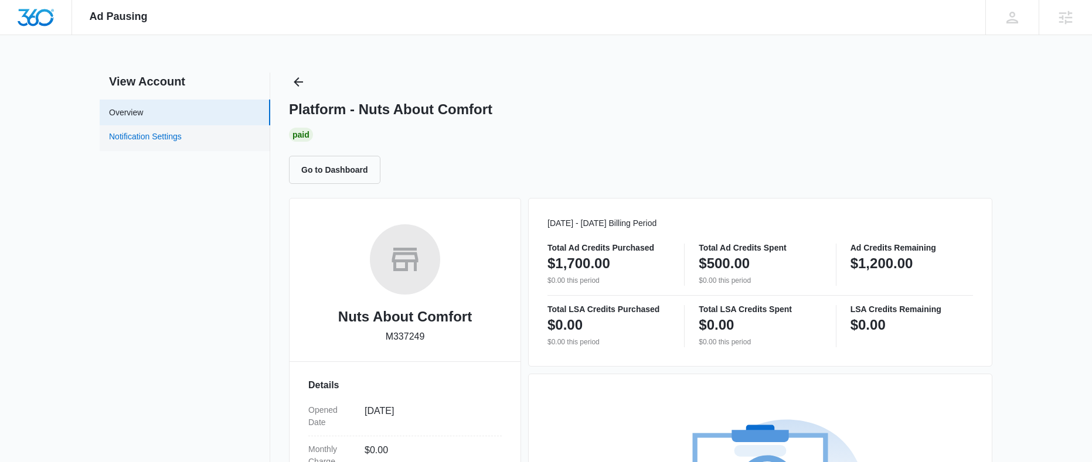
click at [173, 142] on link "Notification Settings" at bounding box center [145, 138] width 73 height 15
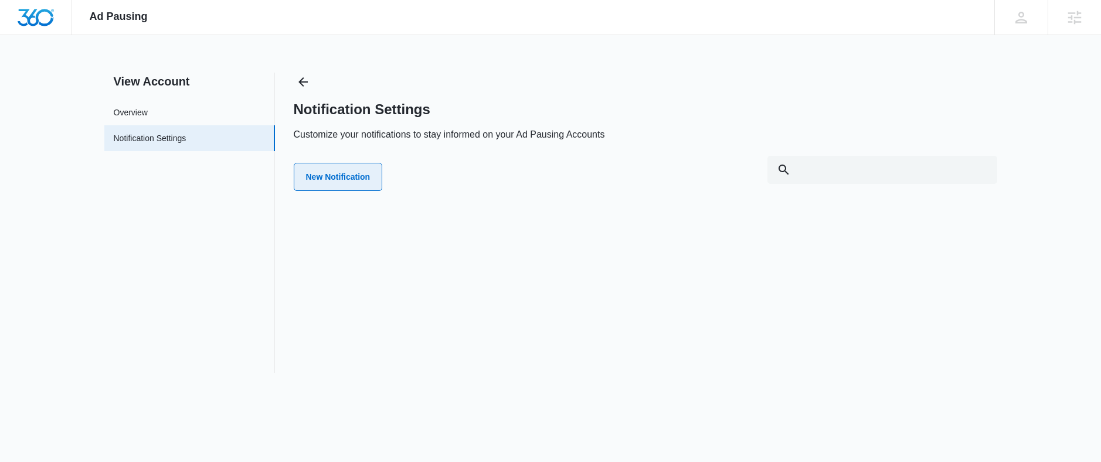
click at [370, 182] on button "New Notification" at bounding box center [338, 177] width 89 height 28
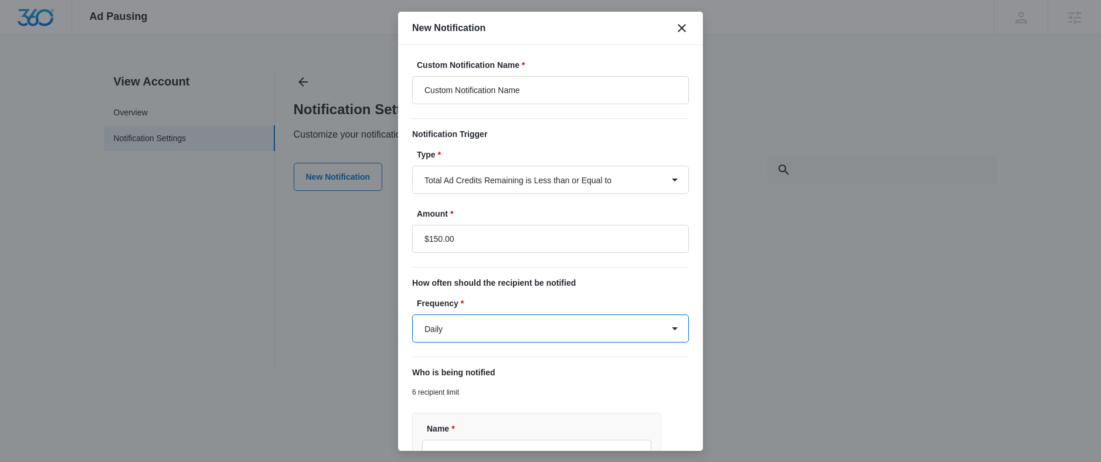
click at [609, 326] on select "Daily Every Time" at bounding box center [550, 329] width 277 height 28
select select "every_time"
click at [412, 315] on select "Daily Every Time" at bounding box center [550, 329] width 277 height 28
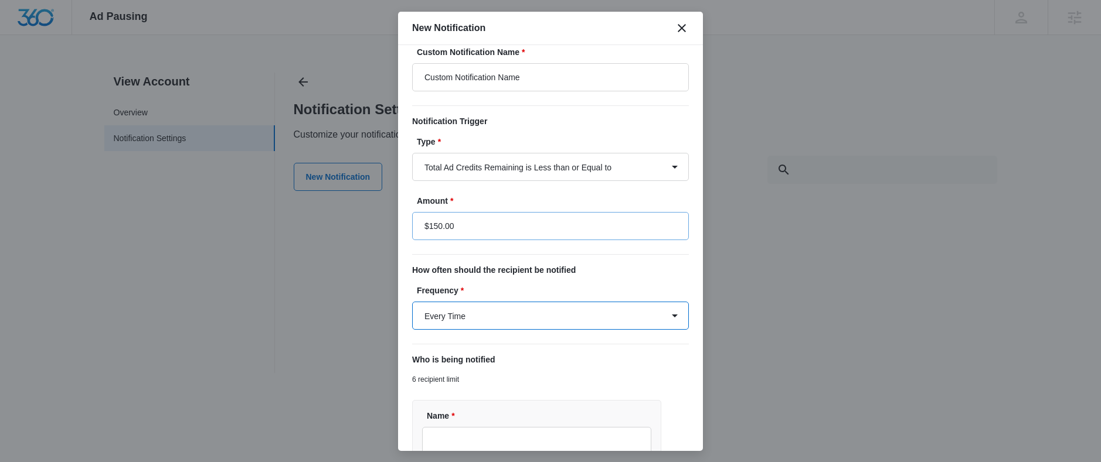
scroll to position [14, 0]
click at [648, 169] on select "Total Ad Credits Remaining is Less than or Equal to Total Ad Spend is Greater t…" at bounding box center [550, 166] width 277 height 28
click at [655, 167] on select "Total Ad Credits Remaining is Less than or Equal to Total Ad Spend is Greater t…" at bounding box center [550, 166] width 277 height 28
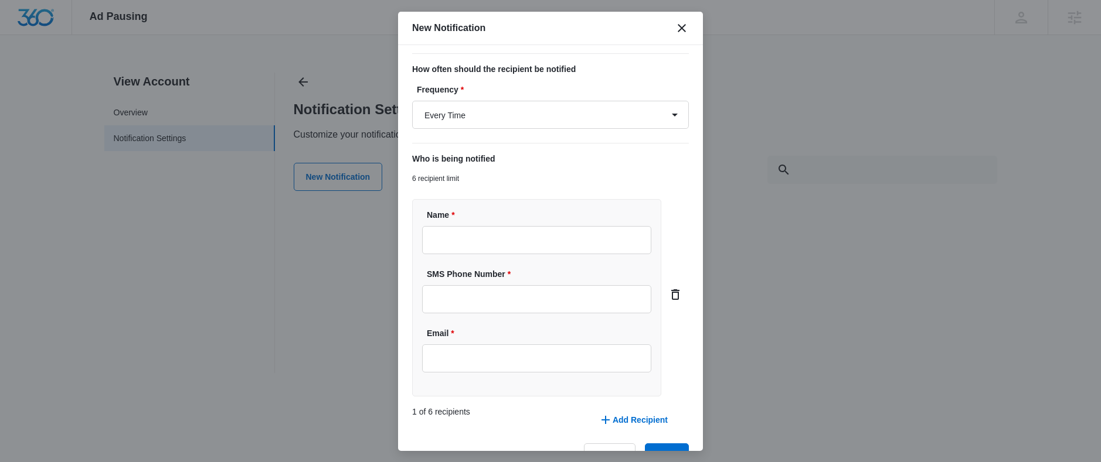
scroll to position [223, 0]
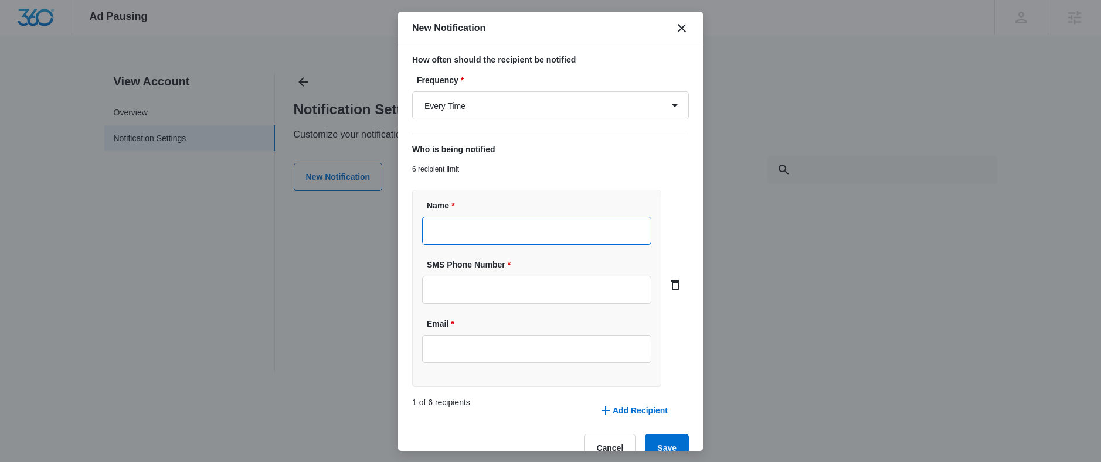
click at [448, 233] on input "Name *" at bounding box center [536, 231] width 229 height 28
type input "[PERSON_NAME]"
click at [486, 350] on input "Email *" at bounding box center [536, 349] width 229 height 28
type input "Brandon.Henson@madwire.com"
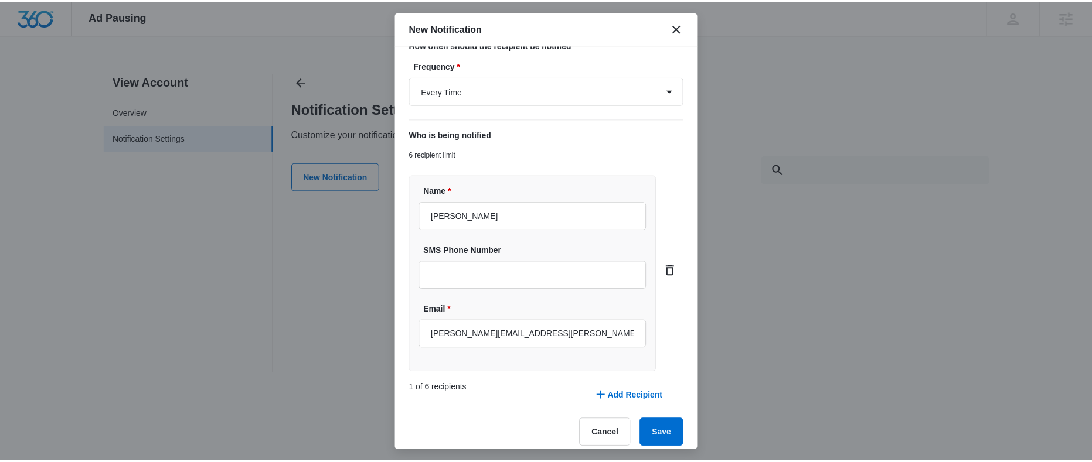
scroll to position [248, 0]
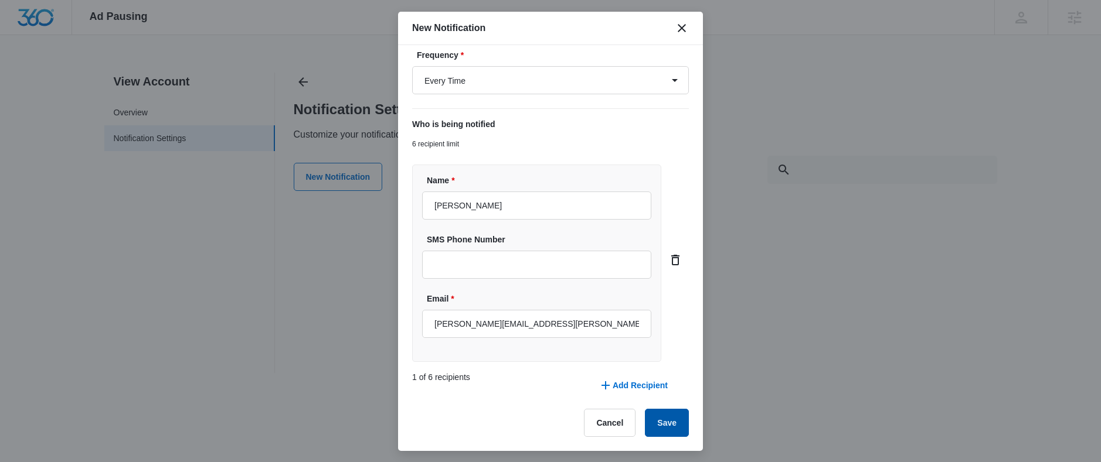
click at [659, 426] on button "Save" at bounding box center [667, 423] width 44 height 28
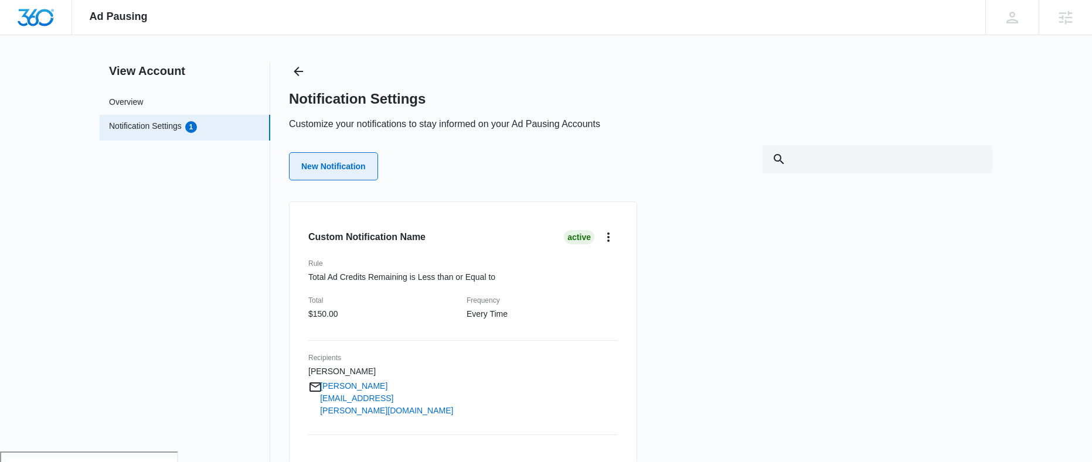
scroll to position [0, 0]
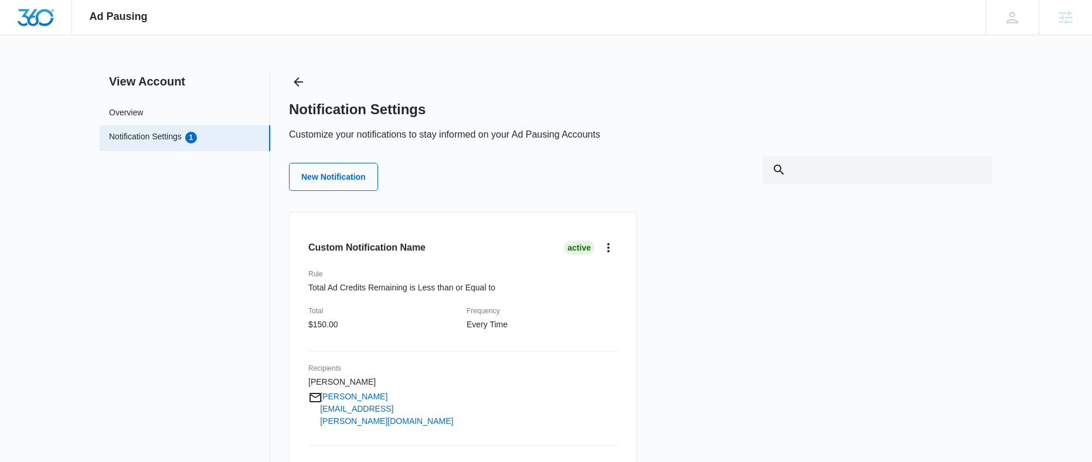
click at [43, 21] on img "Dashboard" at bounding box center [36, 18] width 38 height 18
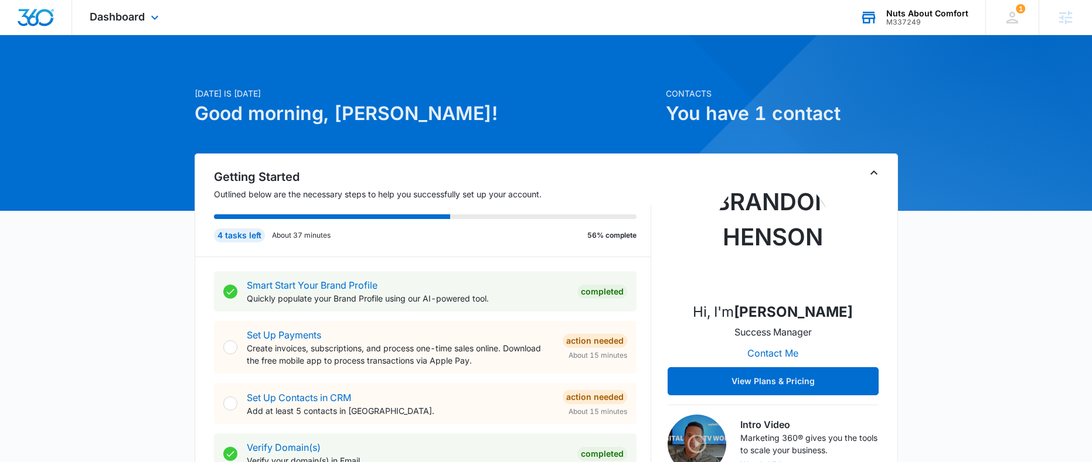
click at [936, 9] on div "Nuts About Comfort" at bounding box center [927, 13] width 82 height 9
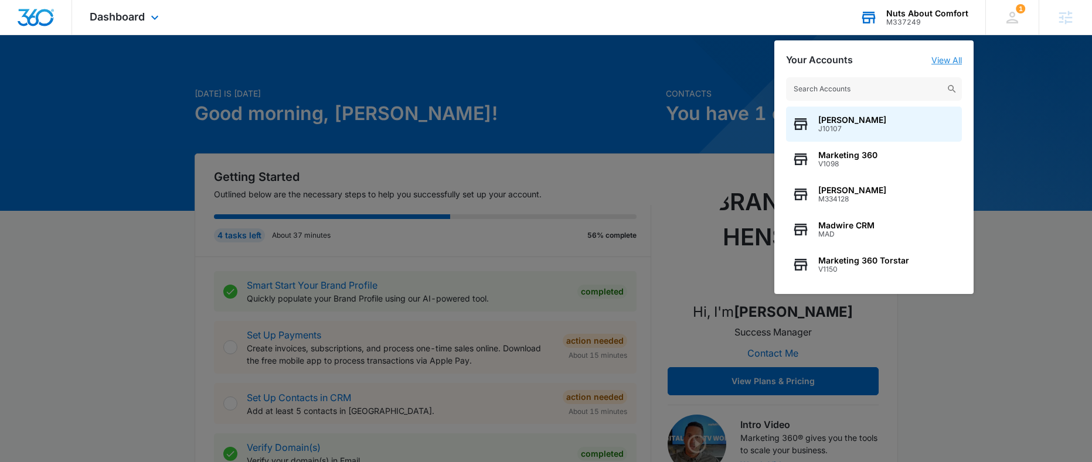
click at [939, 64] on link "View All" at bounding box center [946, 60] width 30 height 10
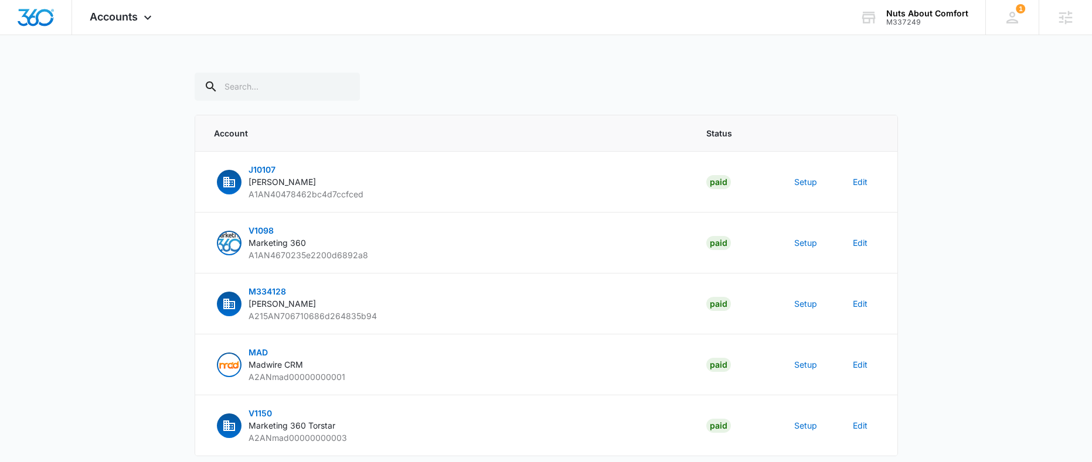
click at [337, 95] on div at bounding box center [546, 87] width 703 height 28
click at [288, 91] on input "text" at bounding box center [277, 87] width 165 height 28
type input "M337249"
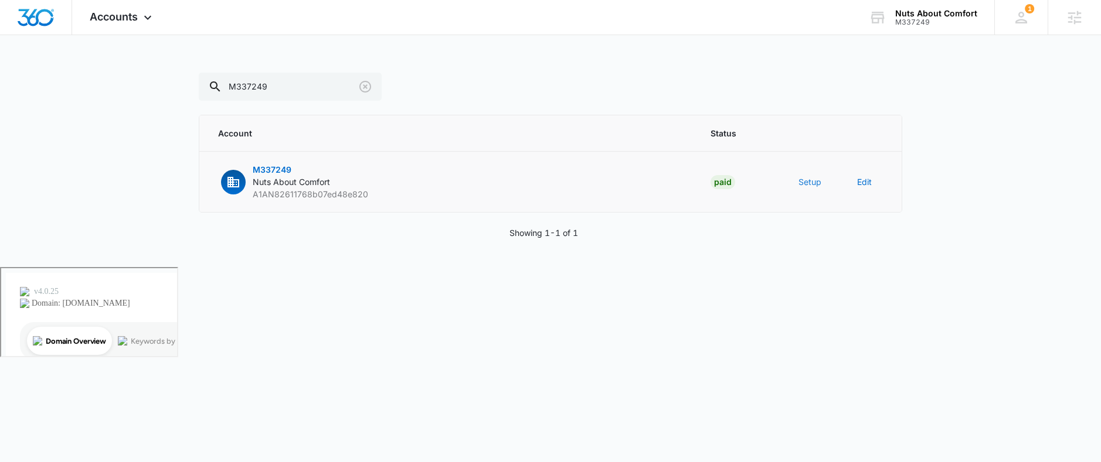
click at [810, 182] on button "Setup" at bounding box center [809, 182] width 23 height 12
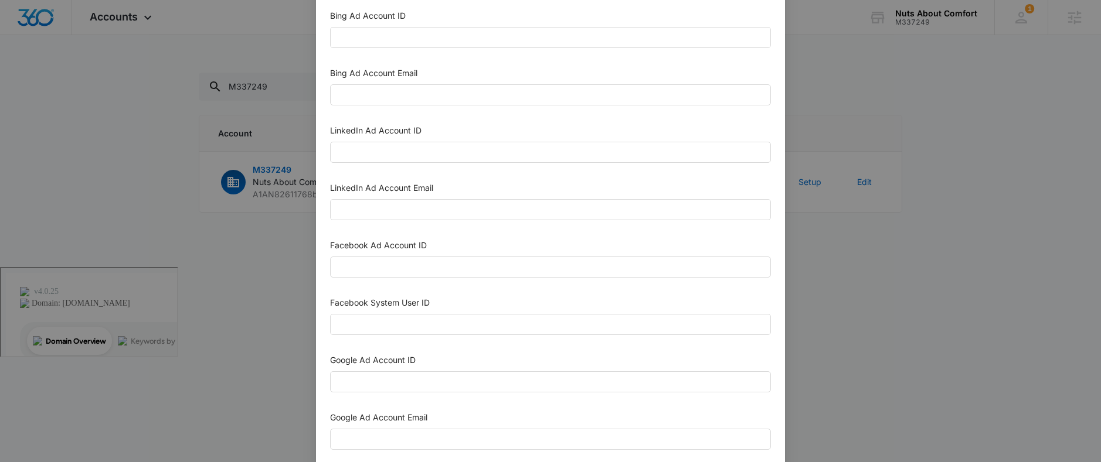
scroll to position [57, 0]
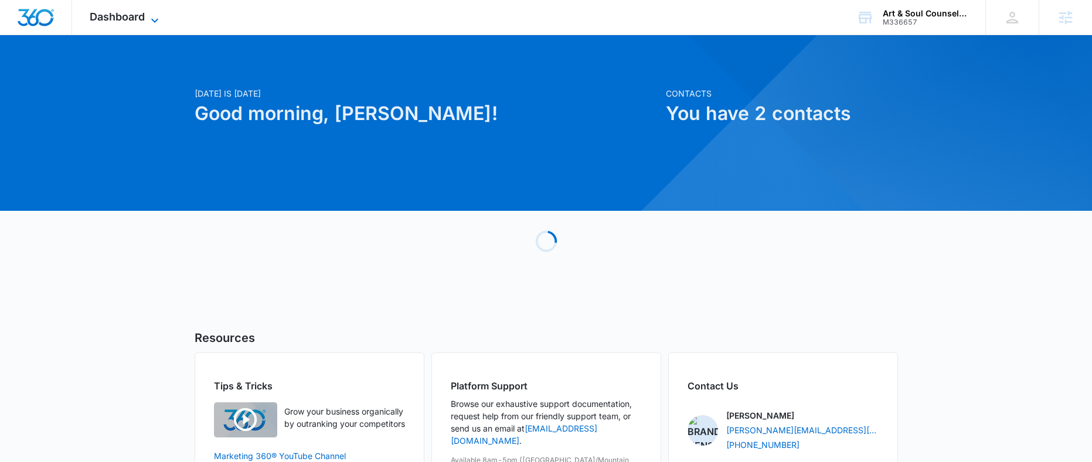
click at [128, 15] on span "Dashboard" at bounding box center [117, 17] width 55 height 12
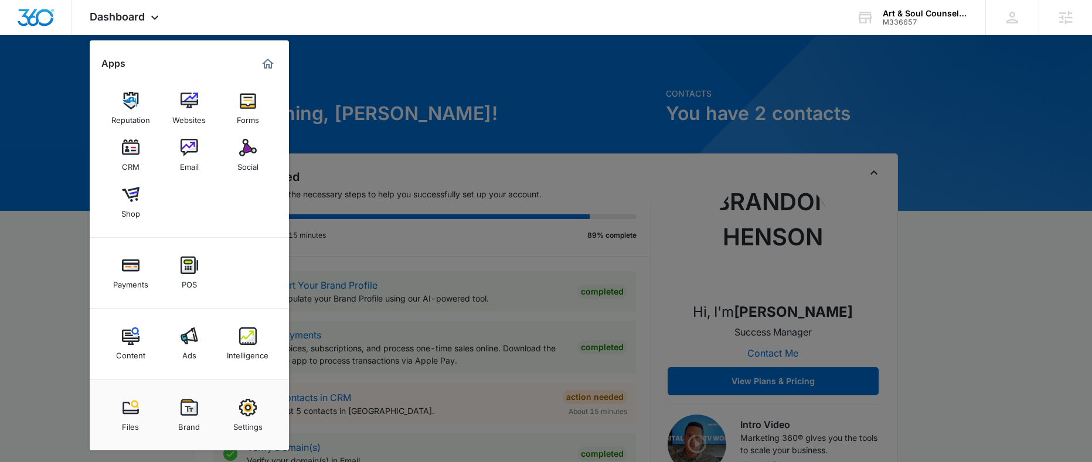
click at [247, 414] on img at bounding box center [248, 408] width 18 height 18
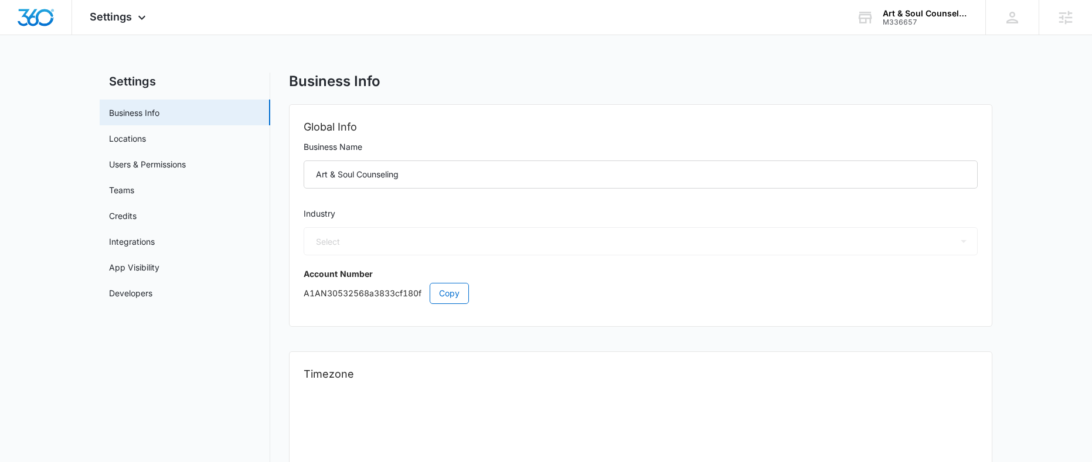
select select "19"
select select "US"
select select "America/[GEOGRAPHIC_DATA]"
click at [42, 16] on img "Dashboard" at bounding box center [36, 18] width 38 height 18
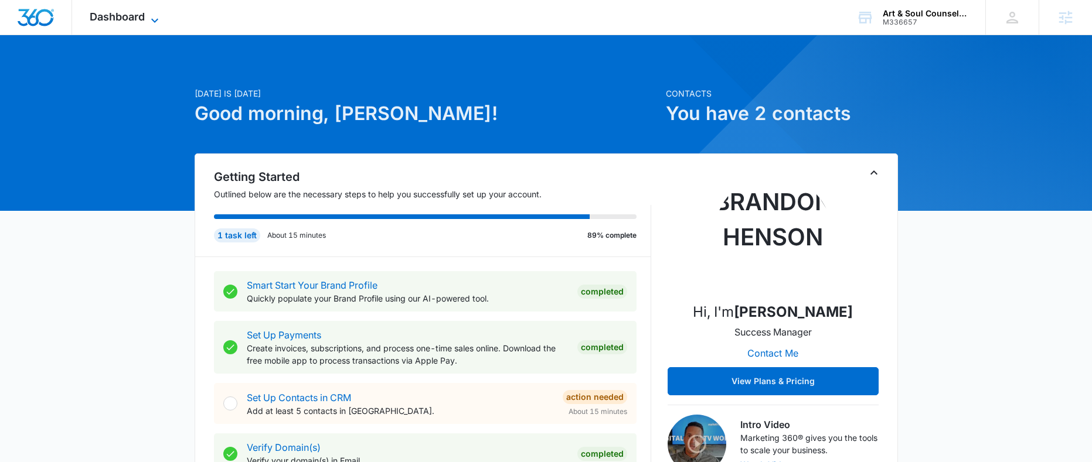
click at [108, 22] on span "Dashboard" at bounding box center [117, 17] width 55 height 12
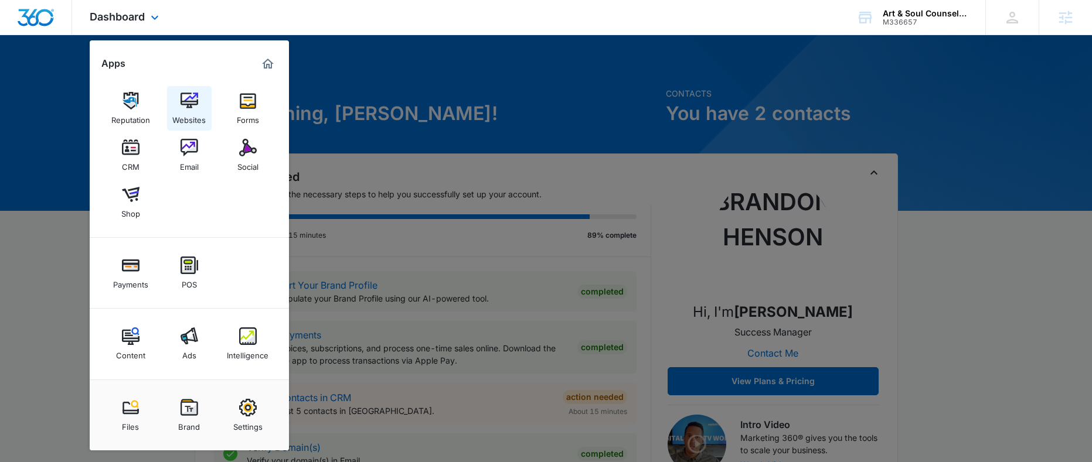
click at [203, 114] on div "Websites" at bounding box center [188, 117] width 33 height 15
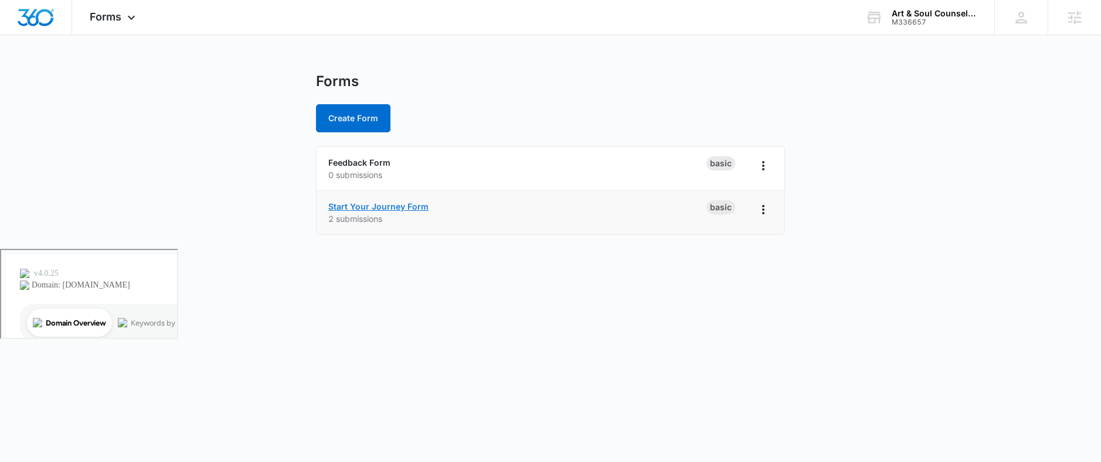
click at [390, 209] on link "Start Your Journey Form" at bounding box center [378, 207] width 100 height 10
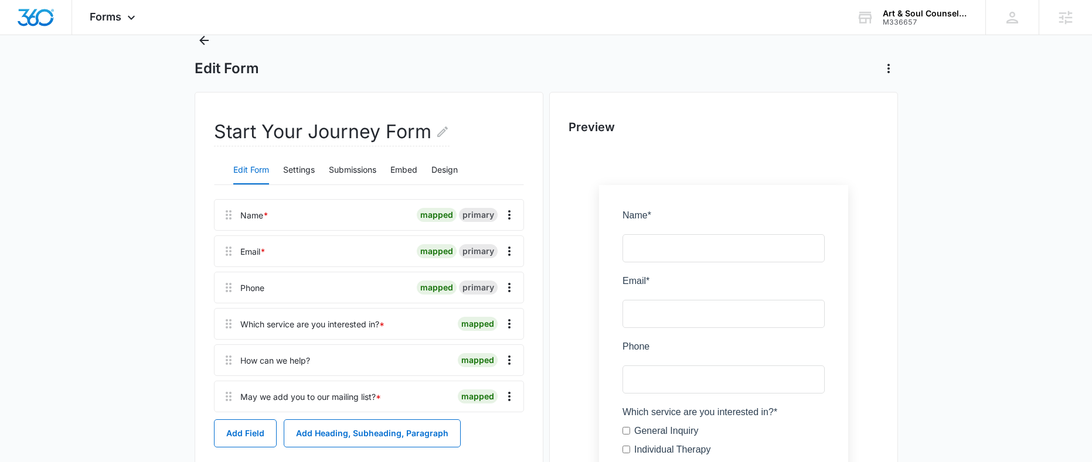
scroll to position [42, 0]
click at [308, 173] on button "Settings" at bounding box center [299, 170] width 32 height 28
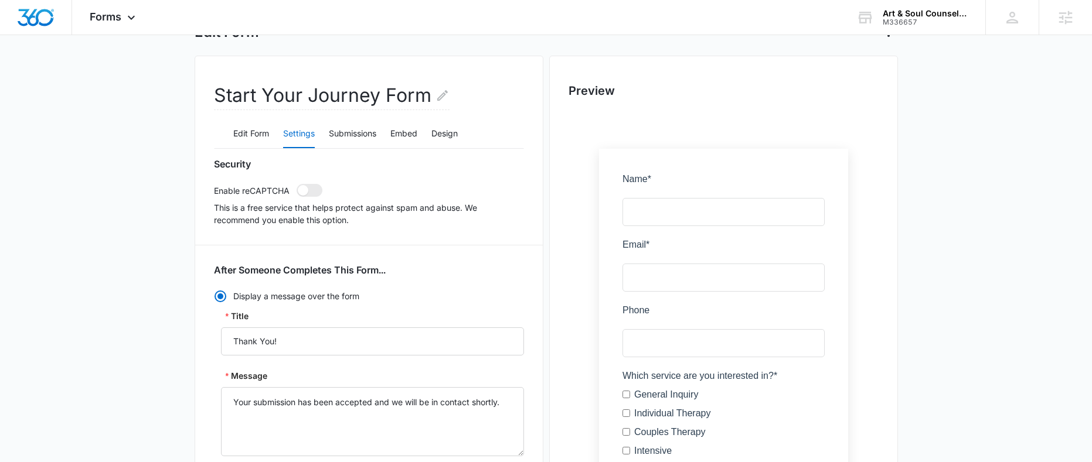
scroll to position [88, 0]
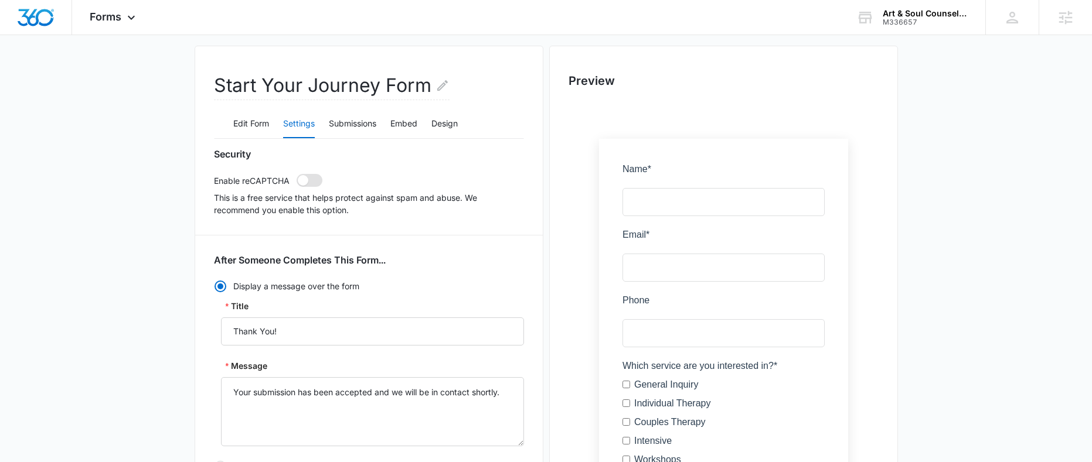
click at [306, 180] on span at bounding box center [303, 180] width 11 height 11
click at [297, 174] on input "checkbox" at bounding box center [296, 173] width 1 height 1
checkbox input "true"
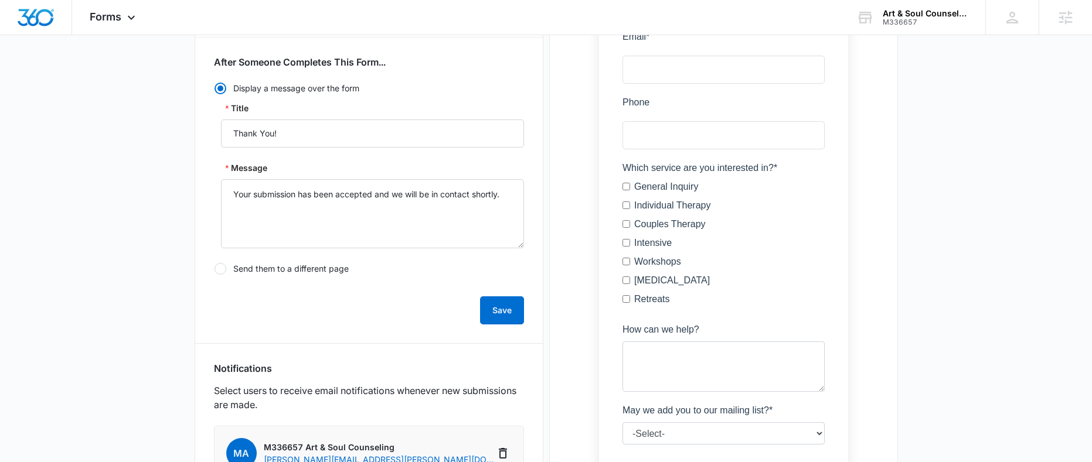
scroll to position [288, 0]
click at [503, 310] on button "Save" at bounding box center [502, 309] width 44 height 28
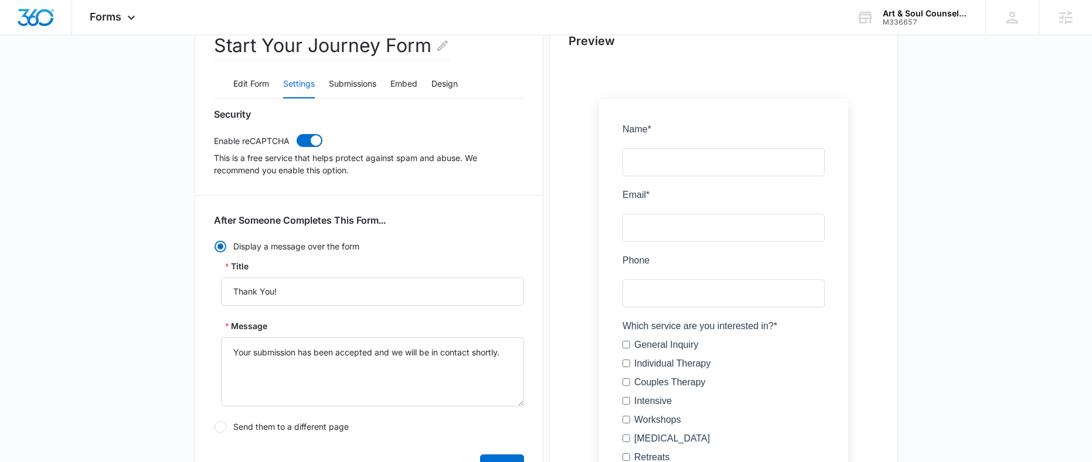
scroll to position [0, 0]
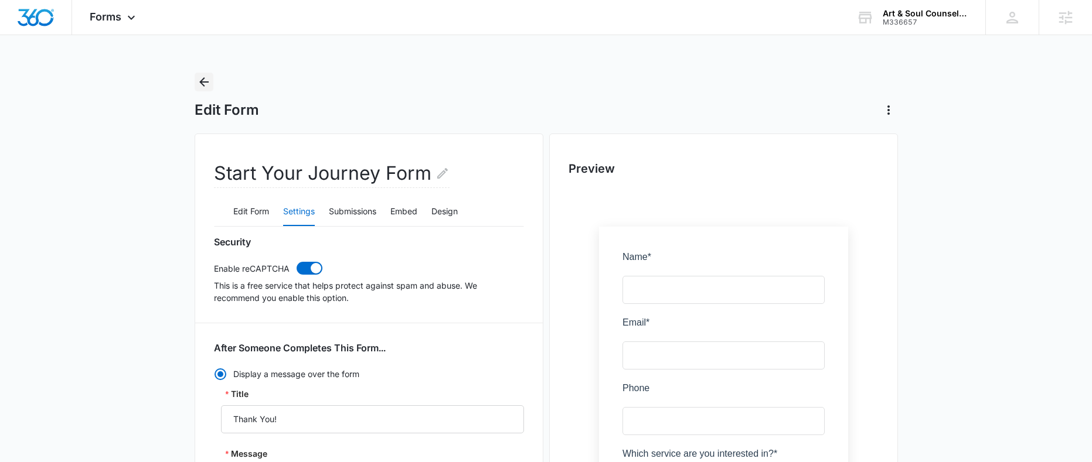
click at [205, 84] on icon "Back" at bounding box center [204, 82] width 14 height 14
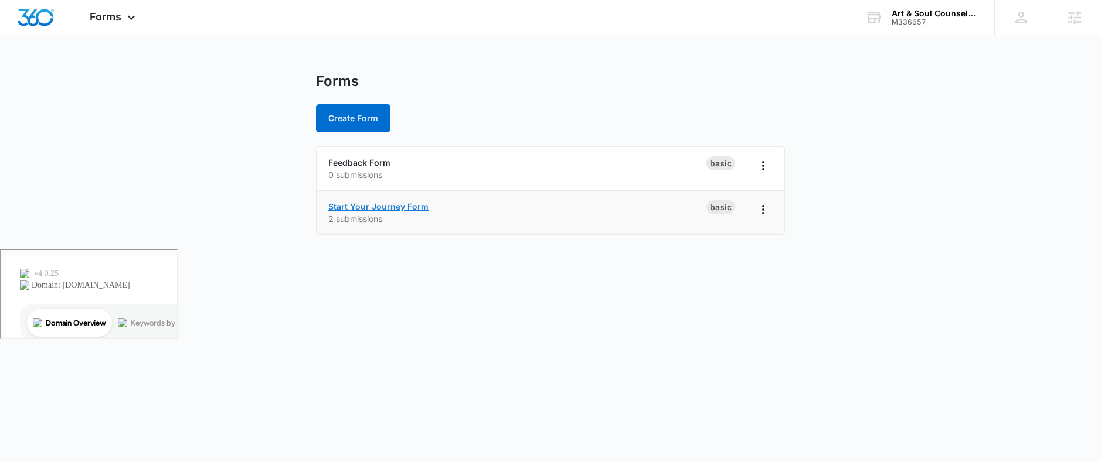
click at [357, 207] on link "Start Your Journey Form" at bounding box center [378, 207] width 100 height 10
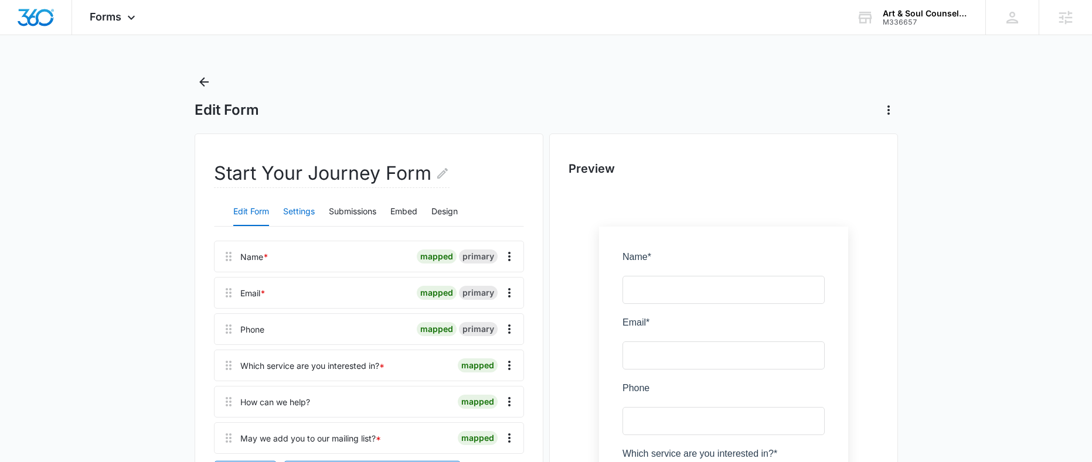
click at [301, 214] on button "Settings" at bounding box center [299, 212] width 32 height 28
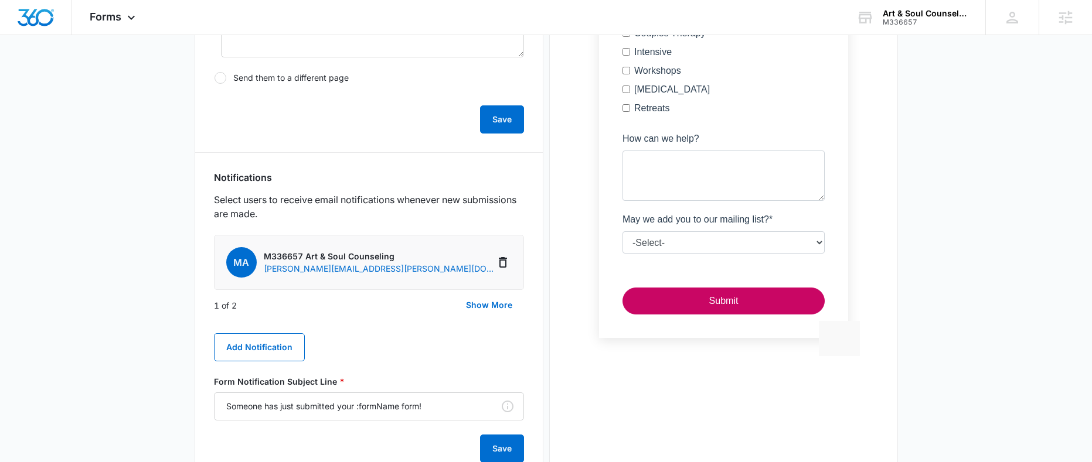
scroll to position [482, 0]
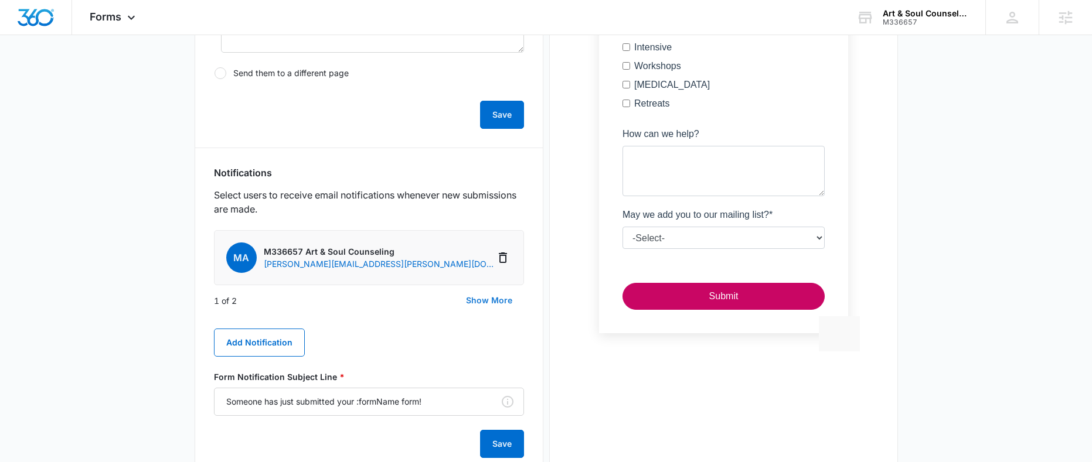
click at [482, 301] on button "Show More" at bounding box center [489, 301] width 70 height 28
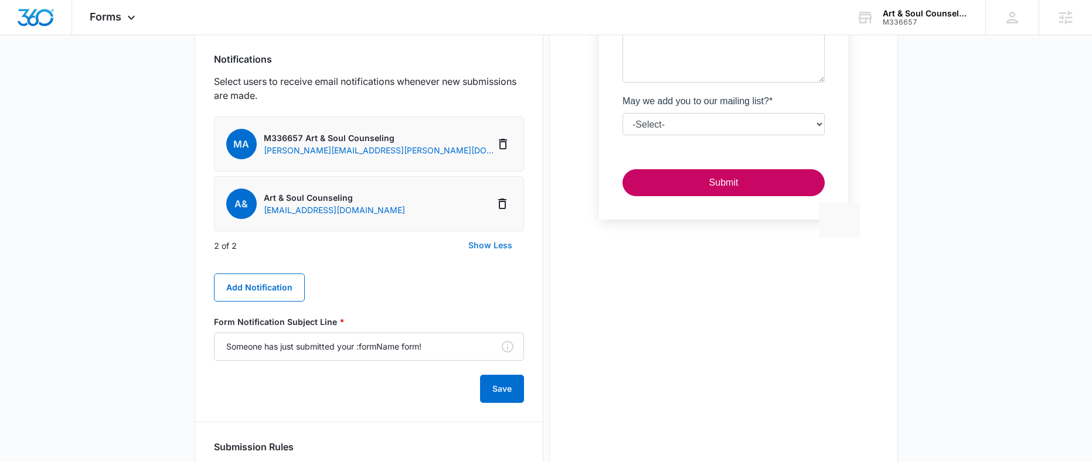
scroll to position [616, 0]
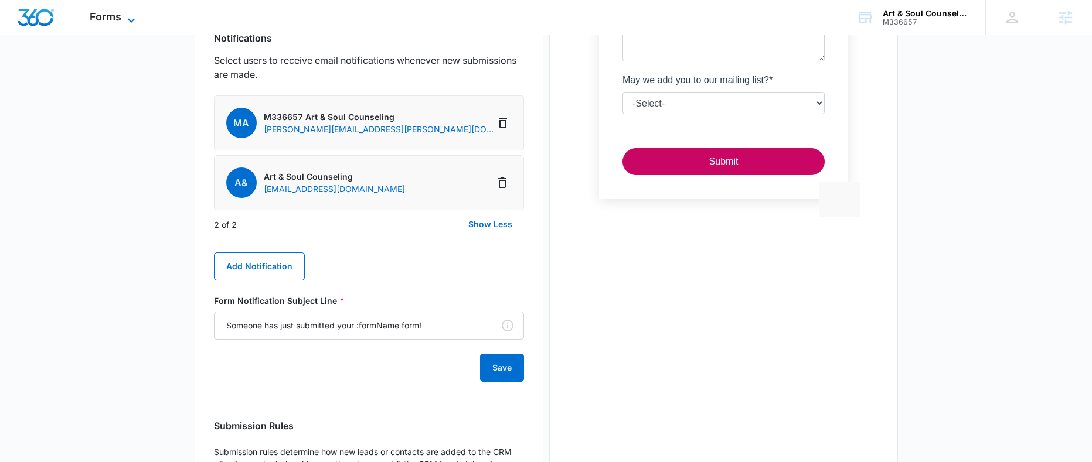
click at [128, 21] on icon at bounding box center [131, 20] width 14 height 14
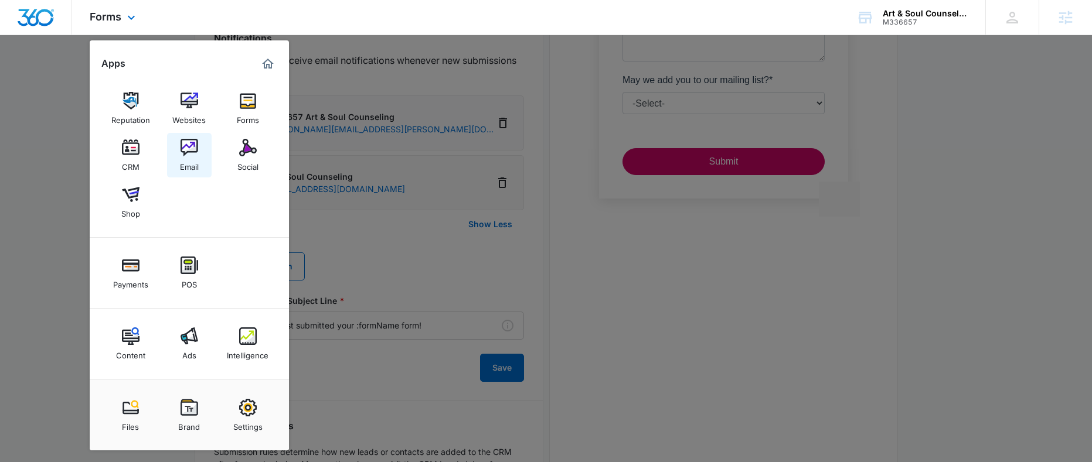
click at [188, 157] on div "Email" at bounding box center [189, 163] width 19 height 15
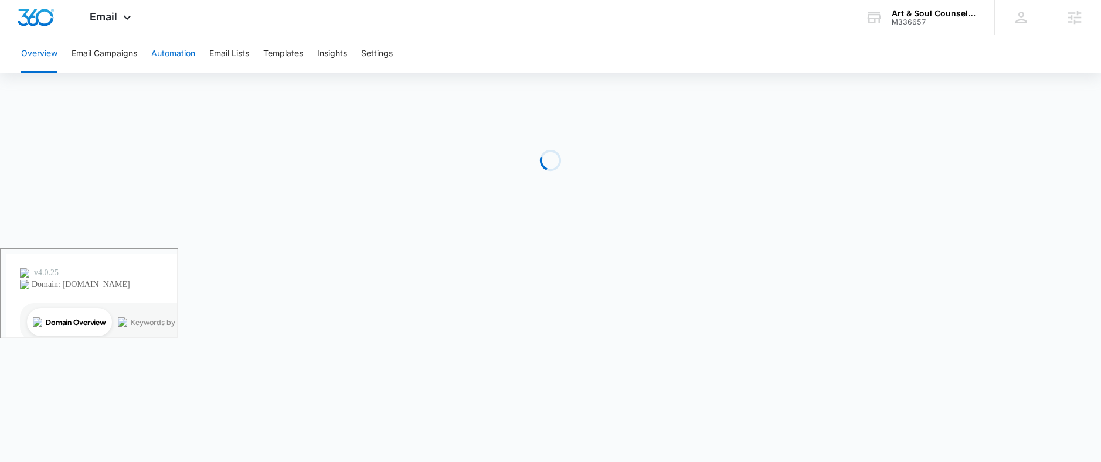
click at [159, 50] on button "Automation" at bounding box center [173, 54] width 44 height 38
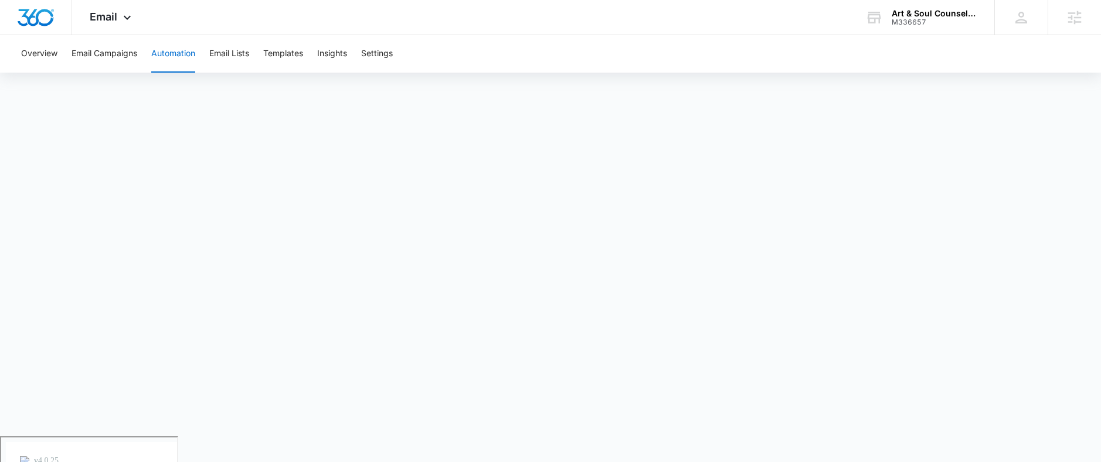
click at [185, 57] on button "Automation" at bounding box center [173, 54] width 44 height 38
click at [107, 23] on div "Email Apps Reputation Websites Forms CRM Email Social Shop Payments POS Content…" at bounding box center [112, 17] width 80 height 35
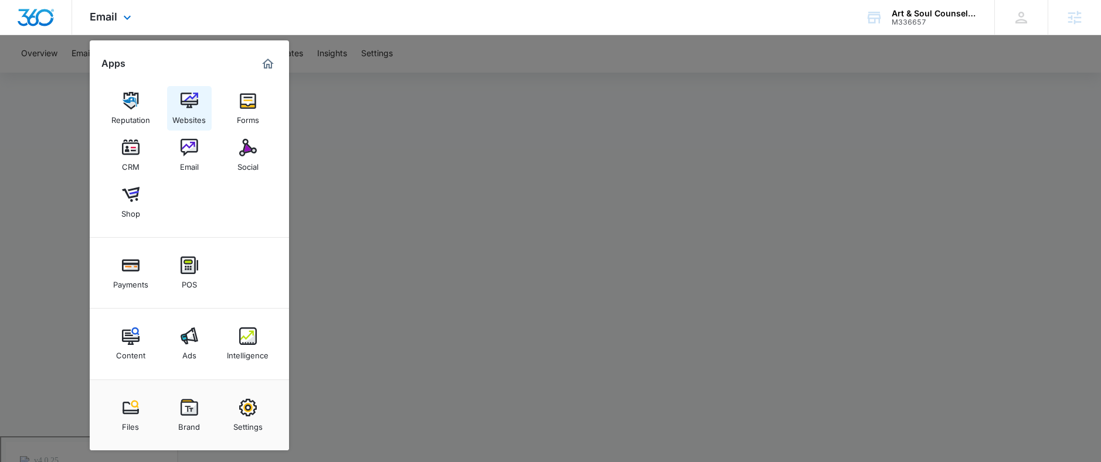
click at [189, 103] on img at bounding box center [189, 101] width 18 height 18
